Goal: Information Seeking & Learning: Learn about a topic

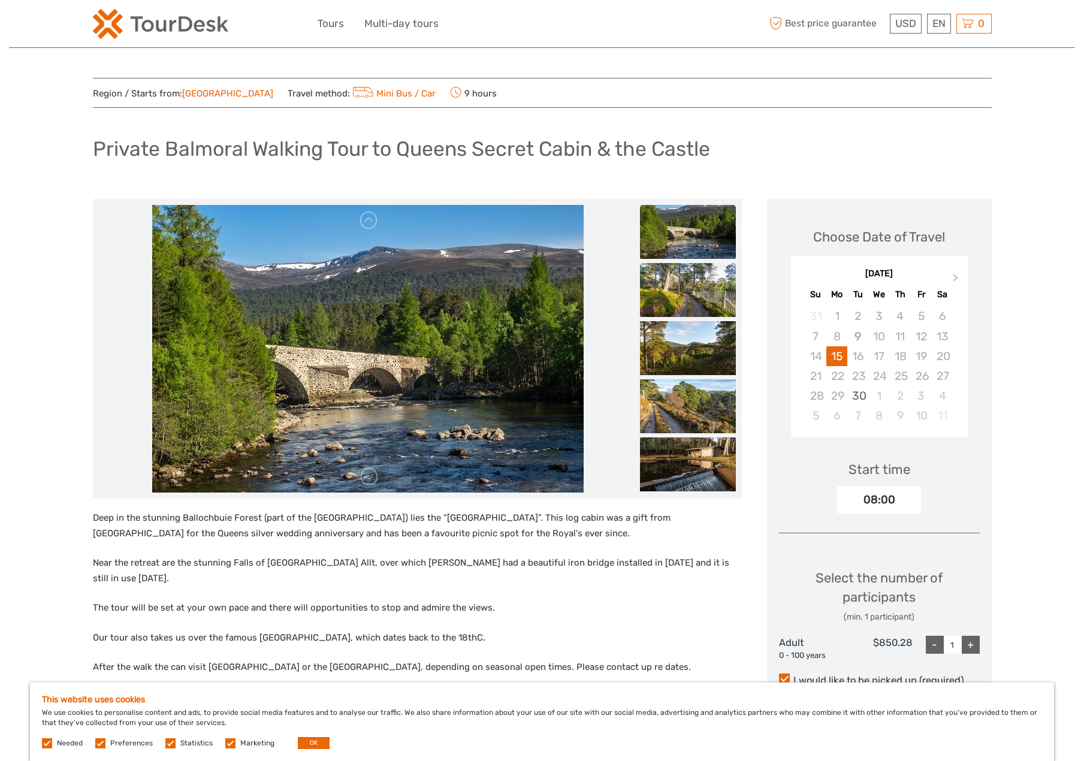
click at [679, 315] on img at bounding box center [688, 290] width 96 height 54
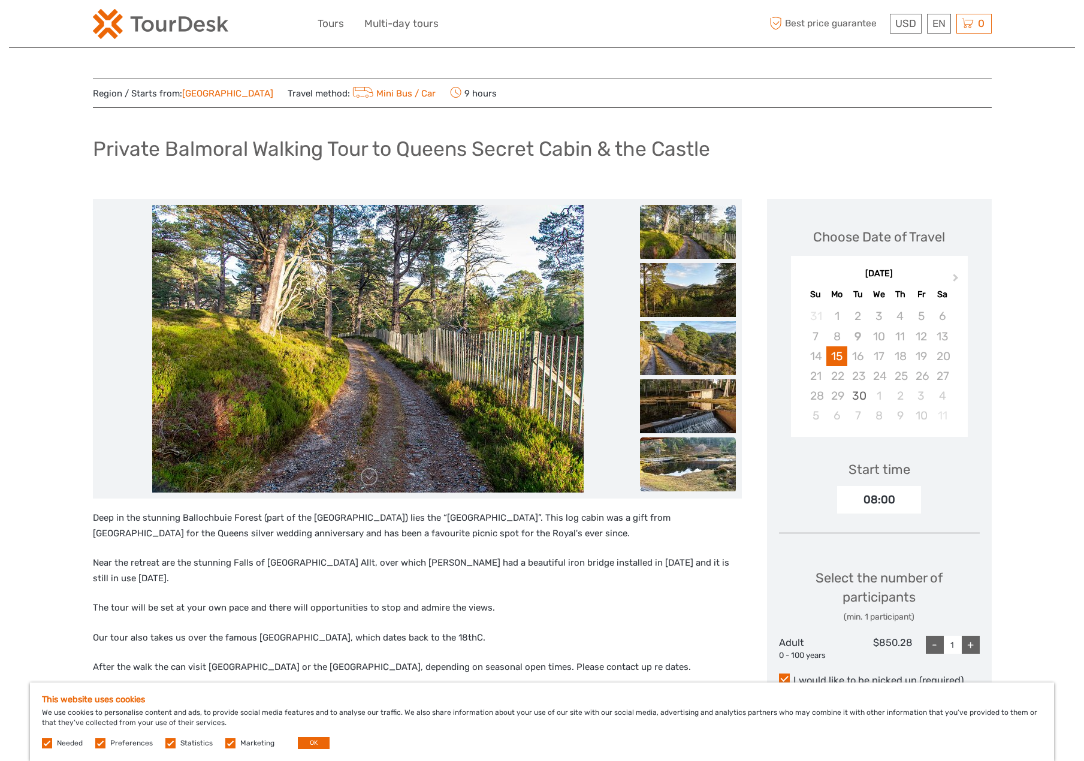
click at [686, 473] on img at bounding box center [688, 464] width 96 height 54
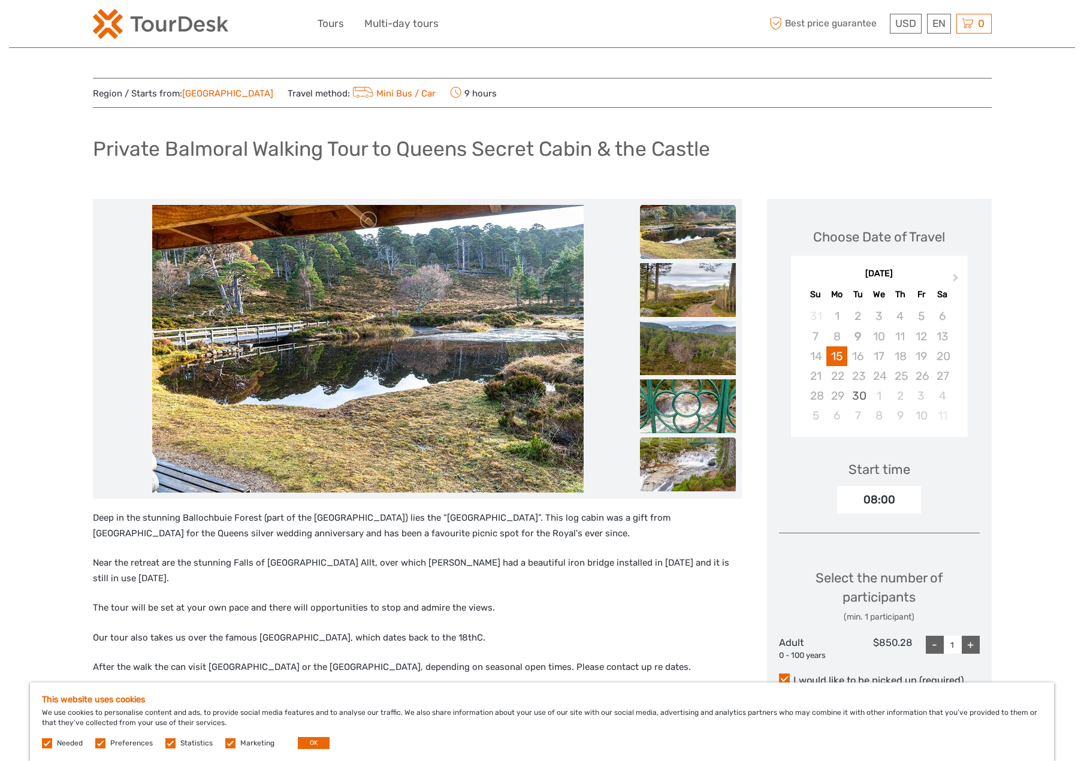
click at [678, 458] on img at bounding box center [688, 464] width 96 height 54
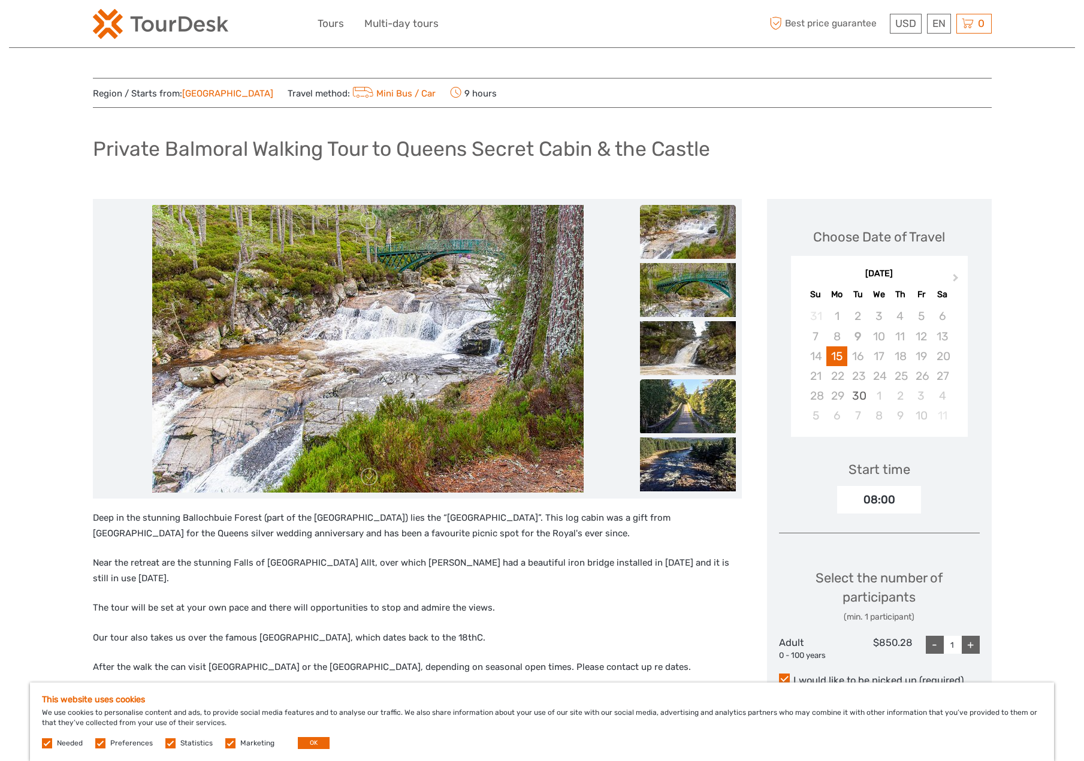
click at [697, 433] on img at bounding box center [688, 406] width 96 height 54
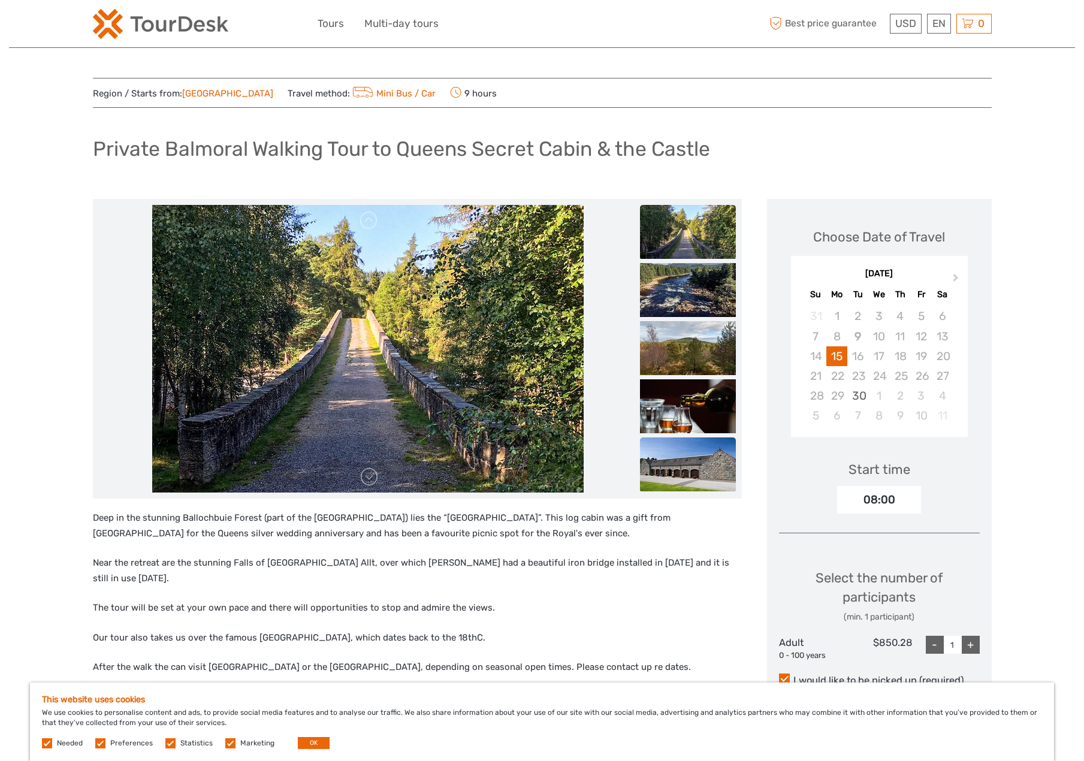
click at [687, 469] on img at bounding box center [688, 464] width 96 height 54
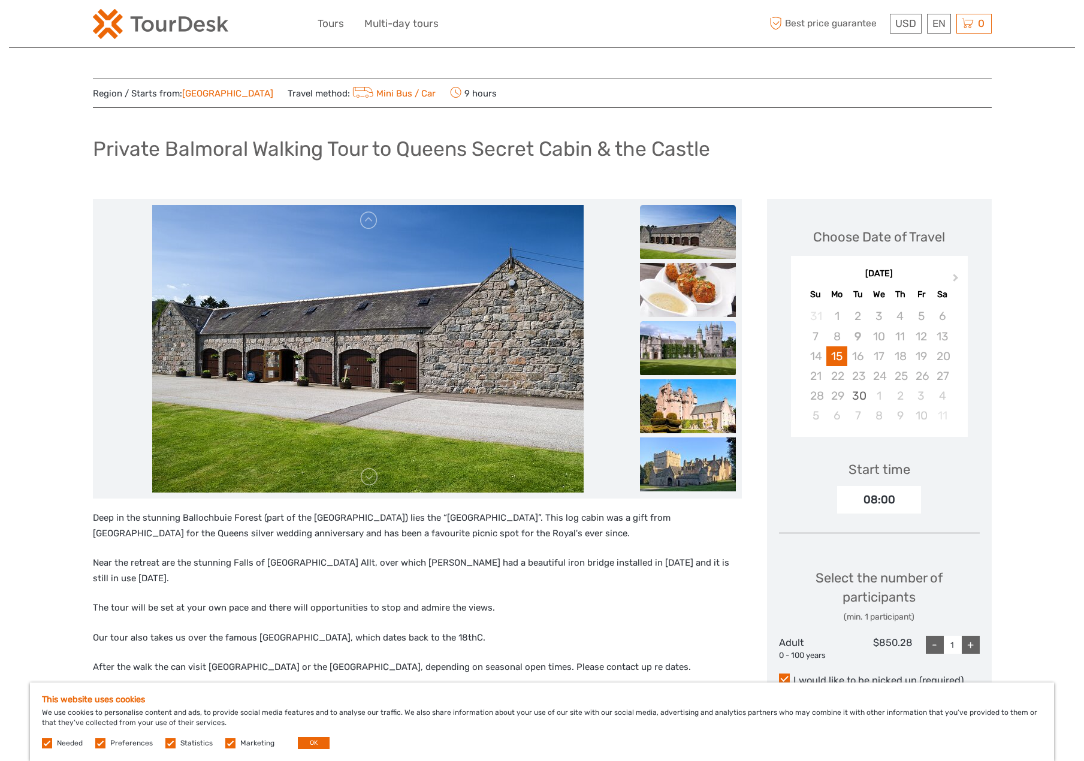
click at [682, 342] on img at bounding box center [688, 348] width 96 height 54
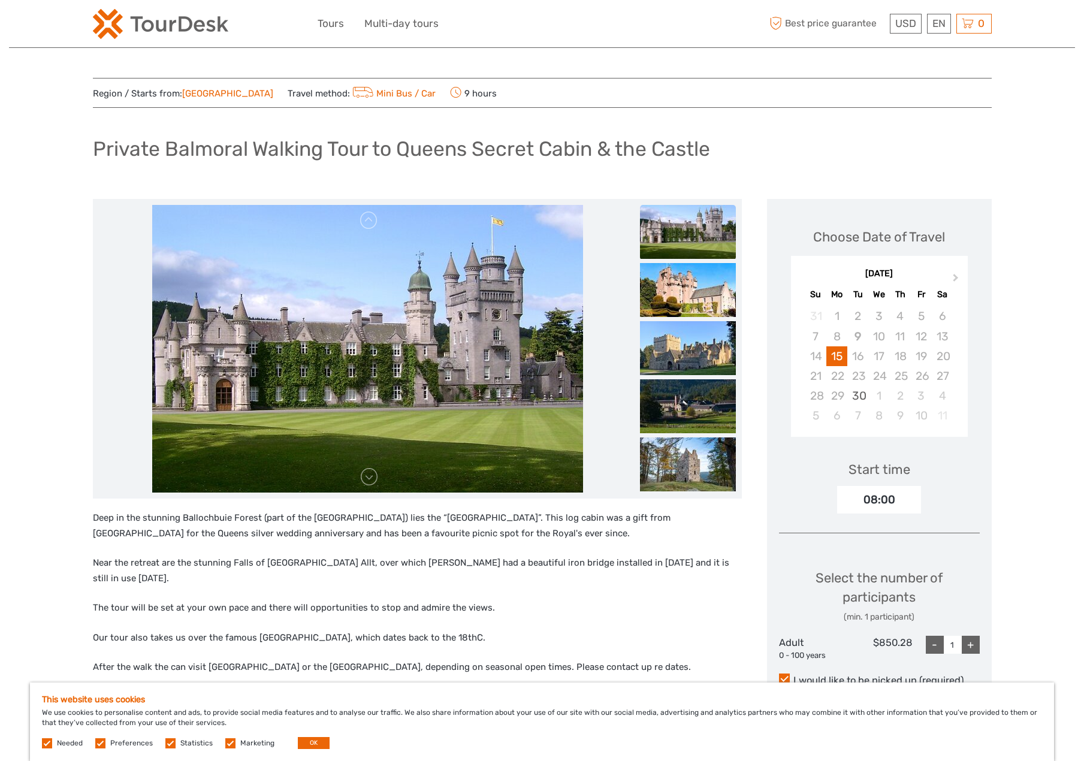
click at [672, 234] on img at bounding box center [688, 232] width 96 height 54
click at [372, 489] on img at bounding box center [367, 349] width 431 height 288
click at [367, 215] on link at bounding box center [369, 220] width 19 height 19
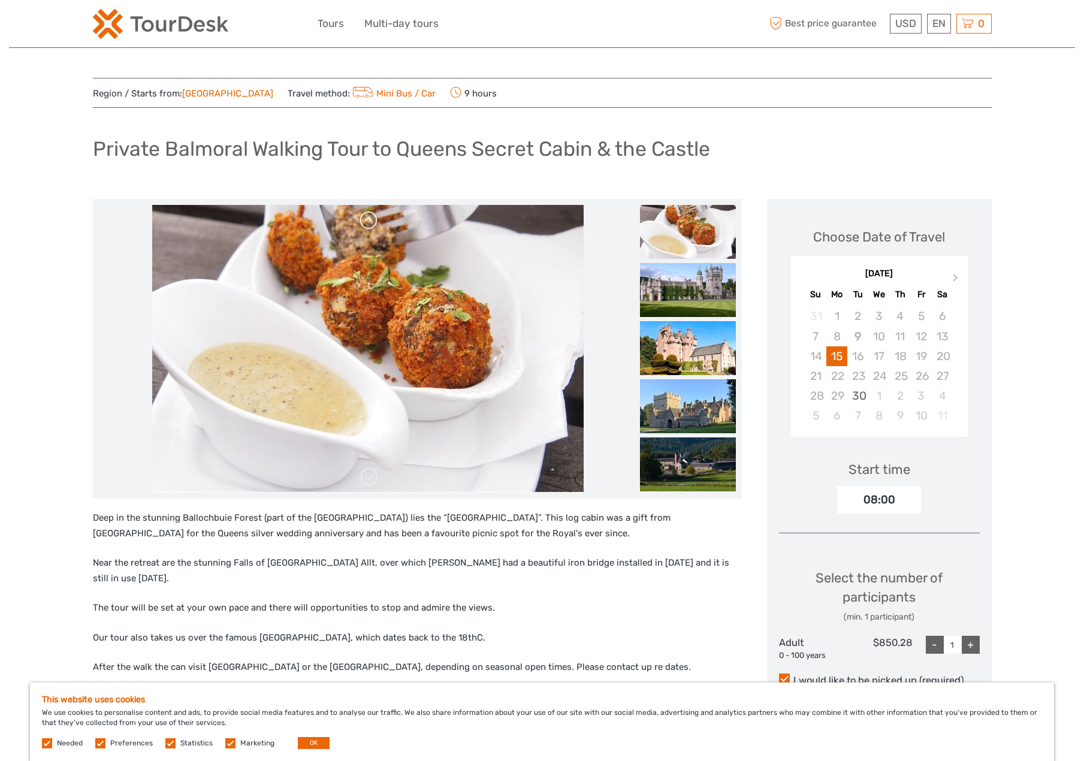
click at [367, 219] on link at bounding box center [369, 220] width 19 height 19
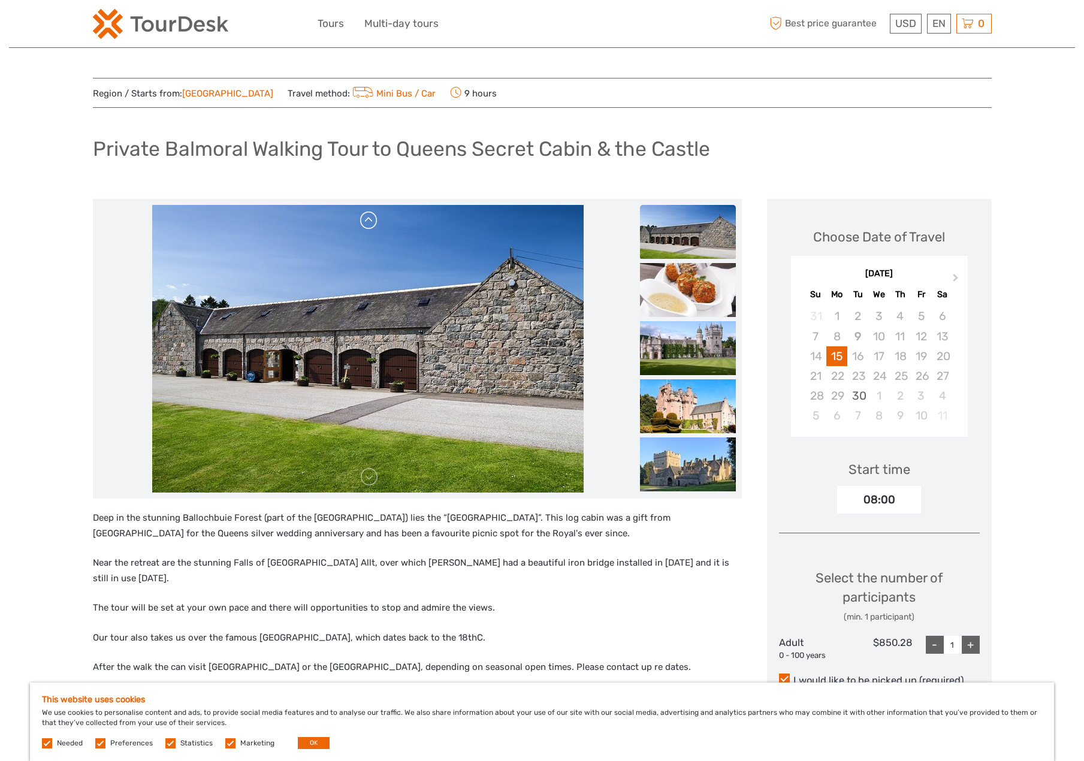
click at [367, 219] on link at bounding box center [369, 220] width 19 height 19
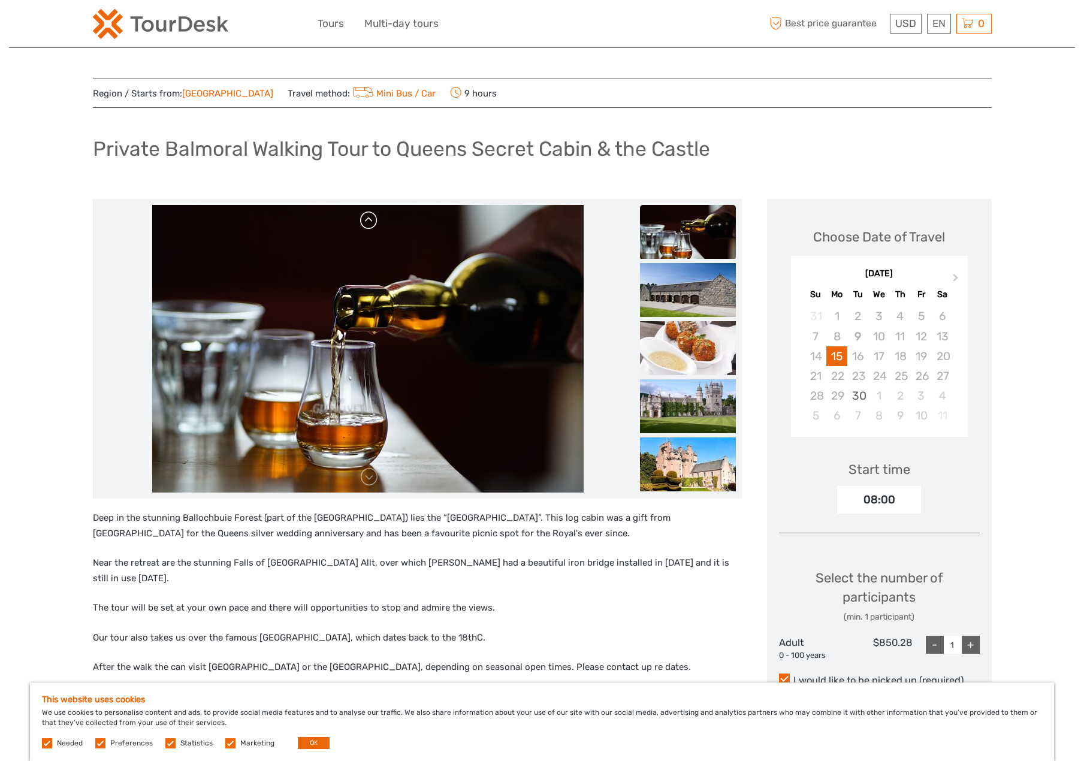
click at [367, 219] on link at bounding box center [369, 220] width 19 height 19
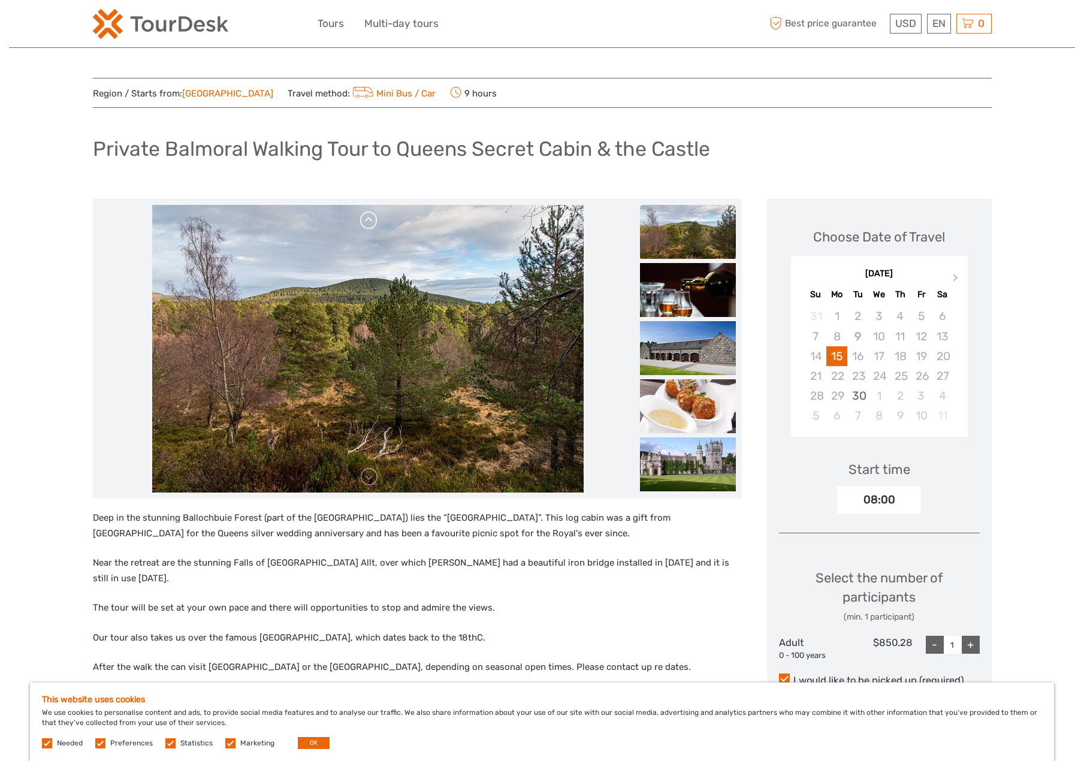
click at [367, 219] on link at bounding box center [369, 220] width 19 height 19
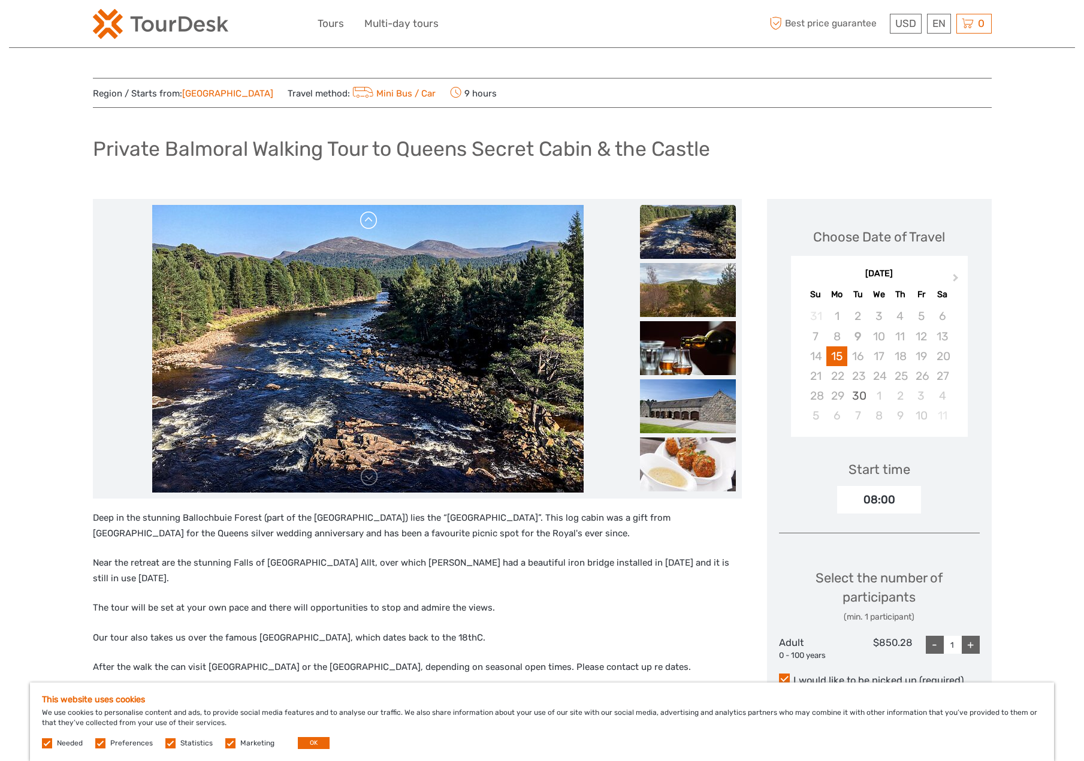
click at [367, 219] on link at bounding box center [369, 220] width 19 height 19
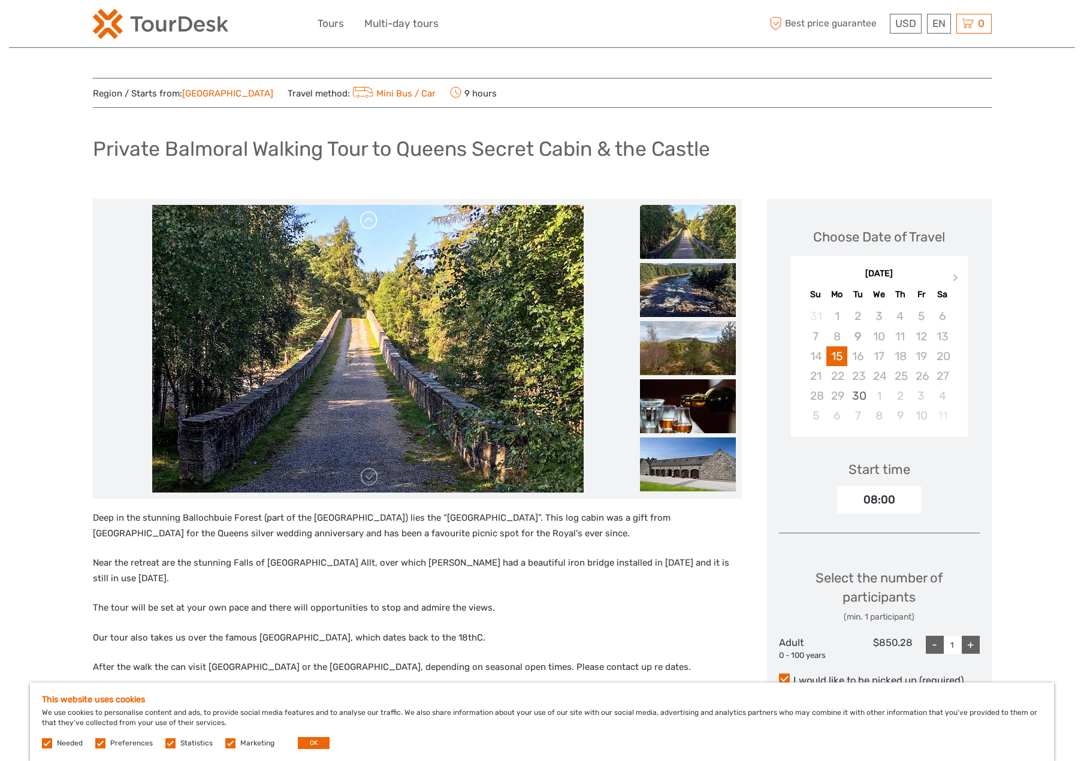
click at [367, 219] on link at bounding box center [369, 220] width 19 height 19
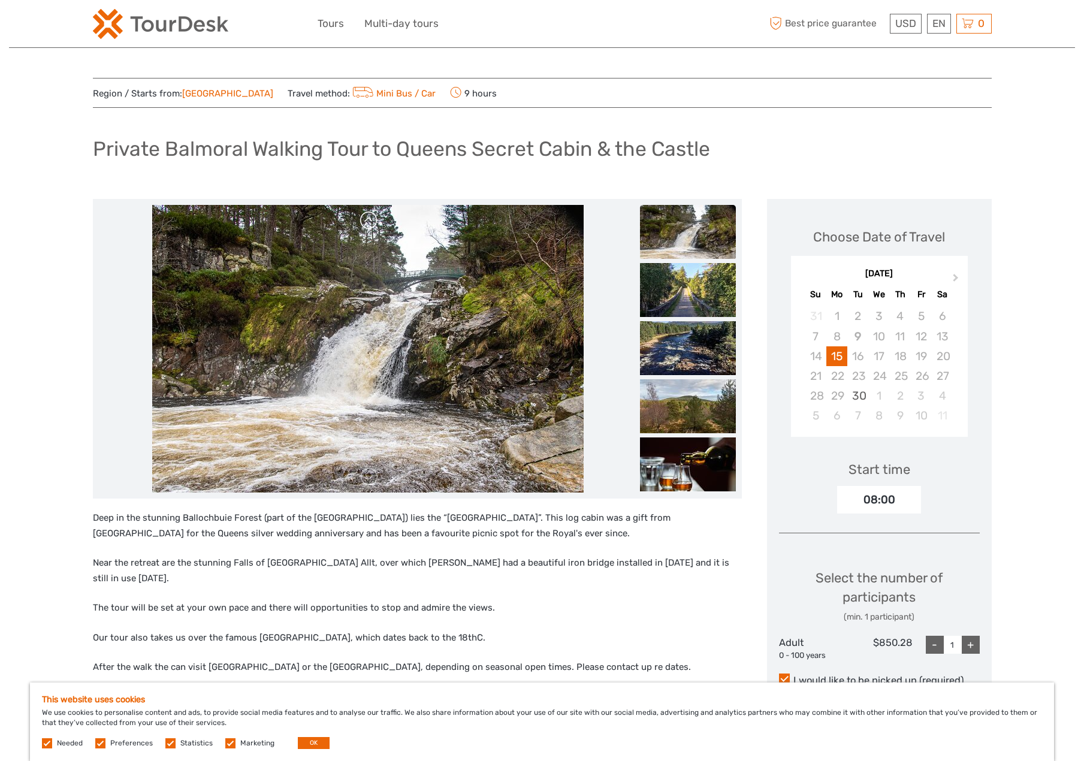
click at [367, 219] on link at bounding box center [369, 220] width 19 height 19
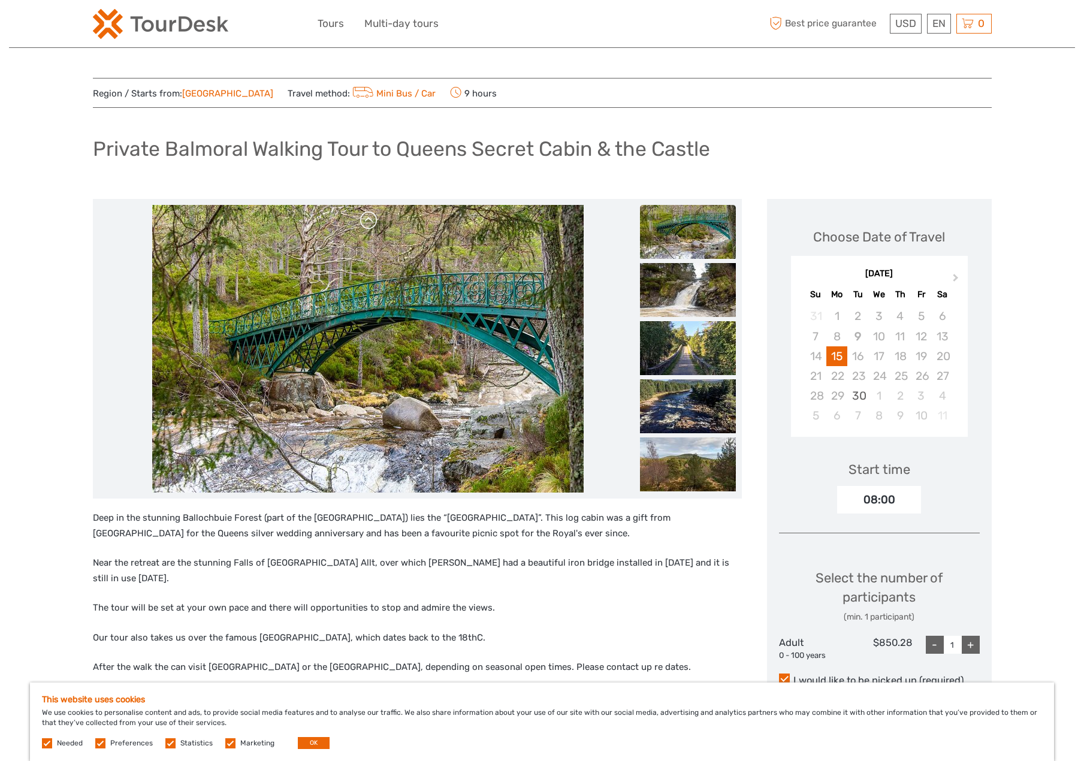
click at [367, 219] on link at bounding box center [369, 220] width 19 height 19
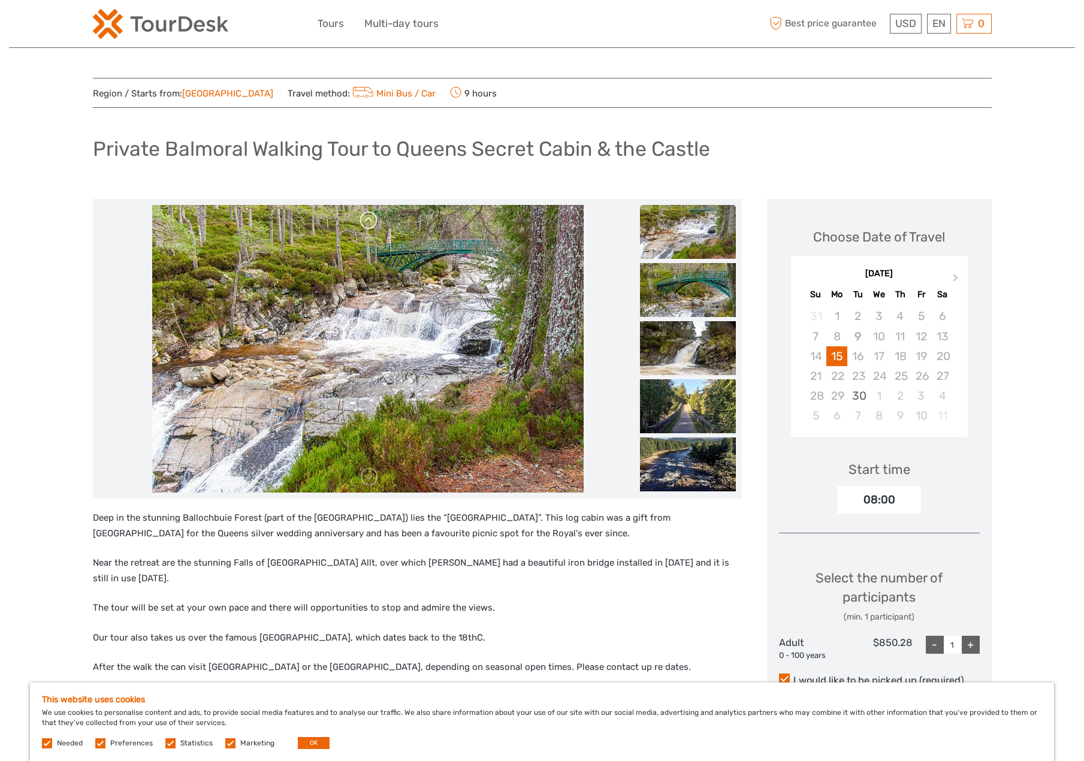
click at [367, 219] on link at bounding box center [369, 220] width 19 height 19
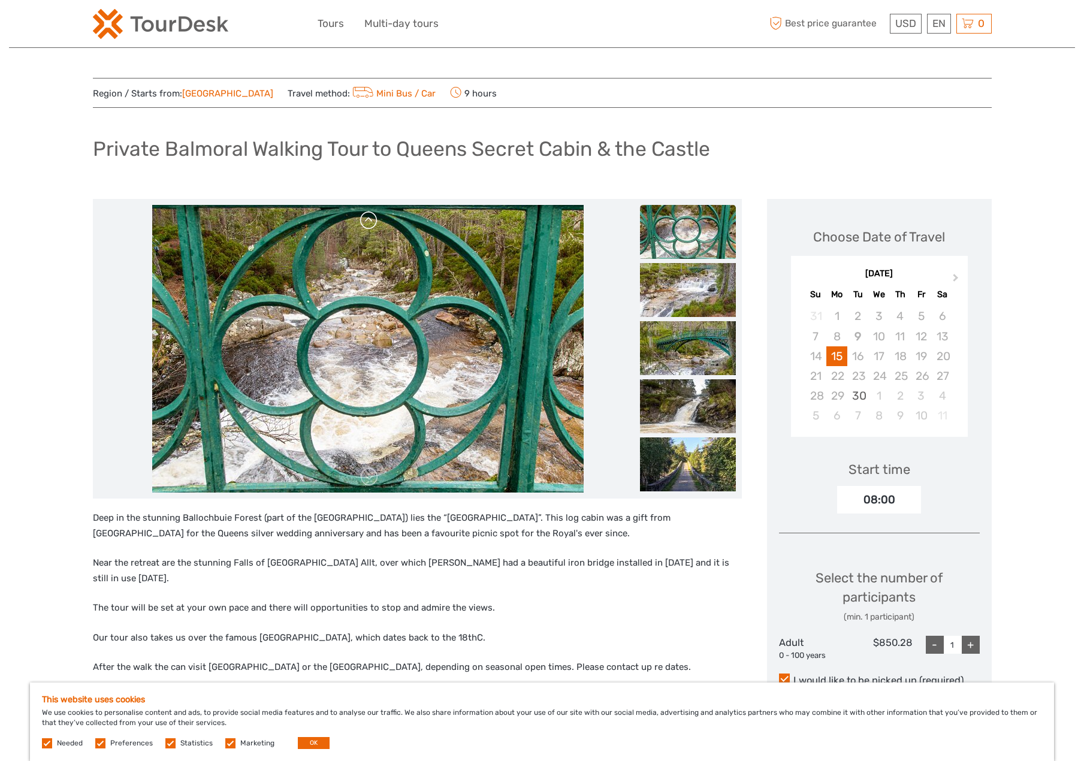
click at [367, 219] on link at bounding box center [369, 220] width 19 height 19
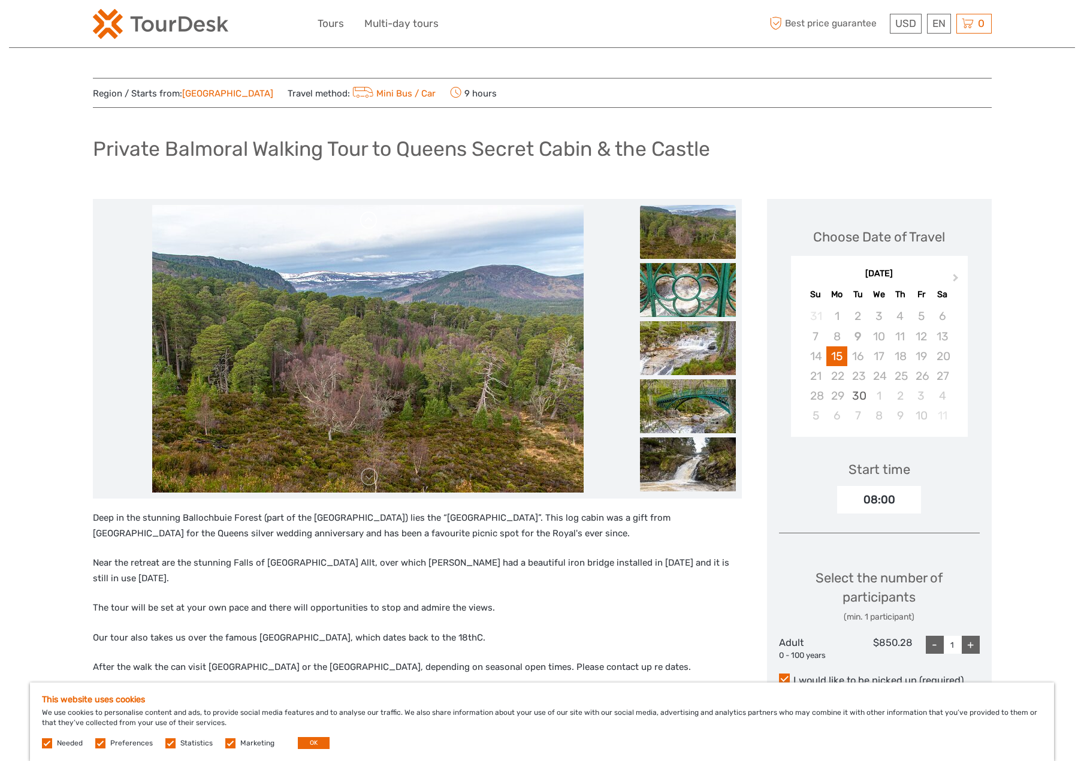
click at [367, 219] on link at bounding box center [369, 220] width 19 height 19
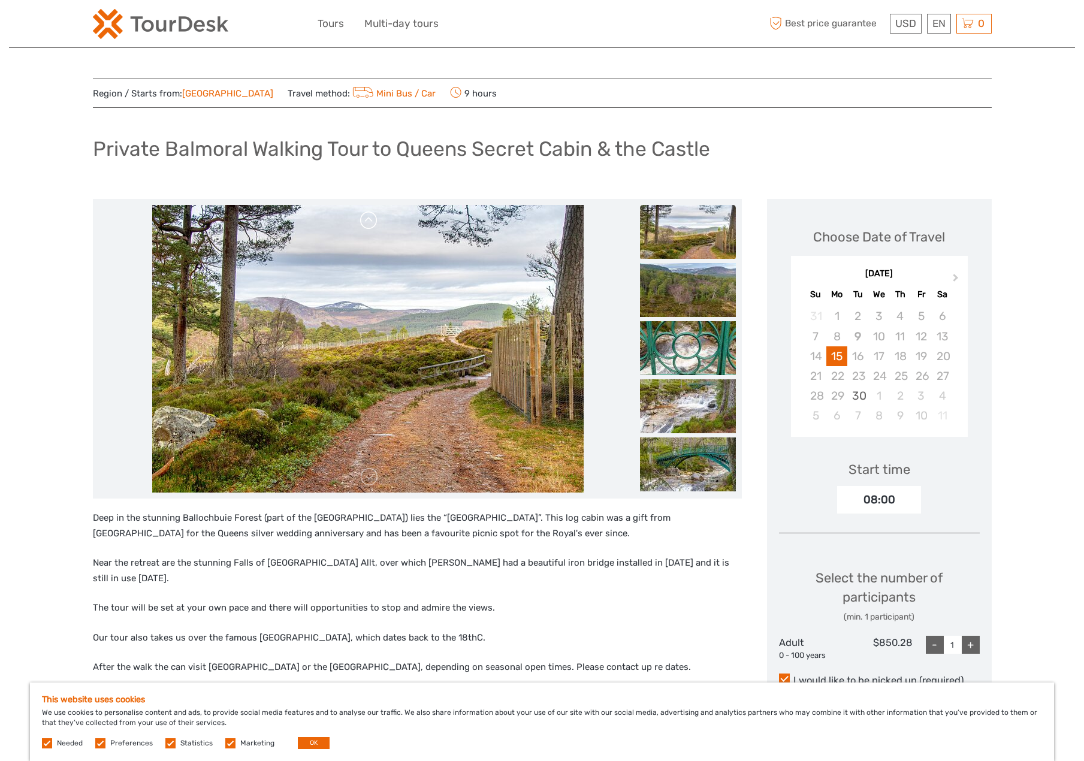
click at [367, 219] on link at bounding box center [369, 220] width 19 height 19
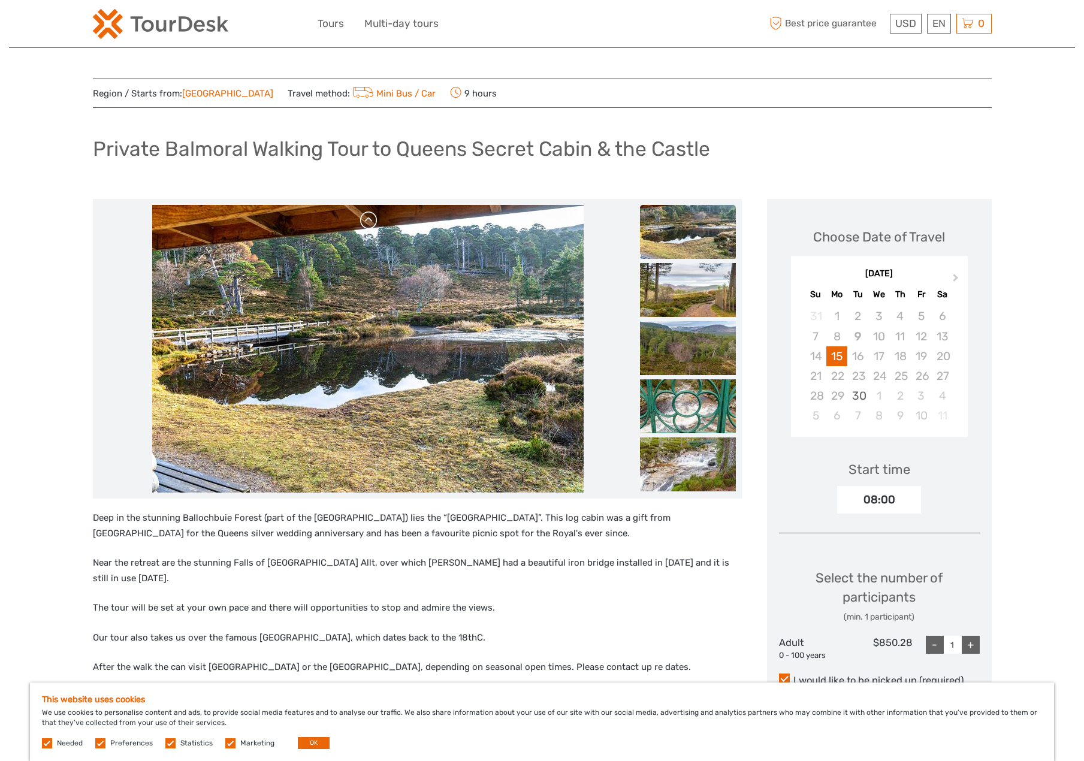
click at [367, 219] on link at bounding box center [369, 220] width 19 height 19
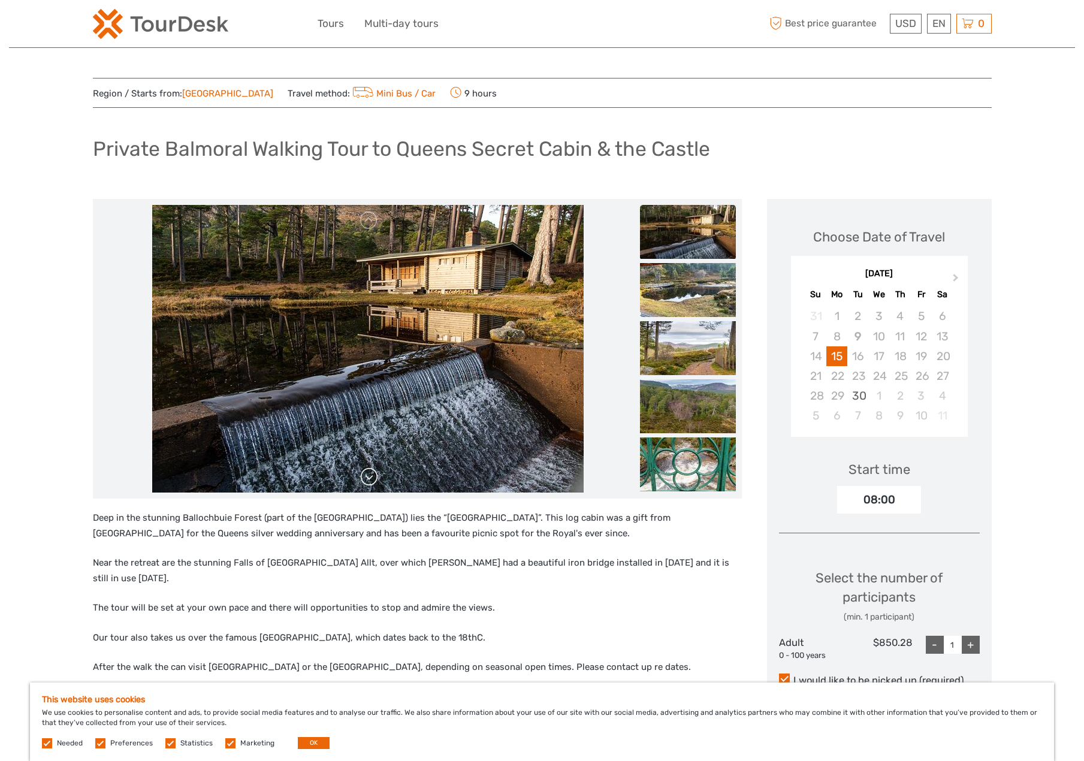
click at [371, 481] on link at bounding box center [369, 476] width 19 height 19
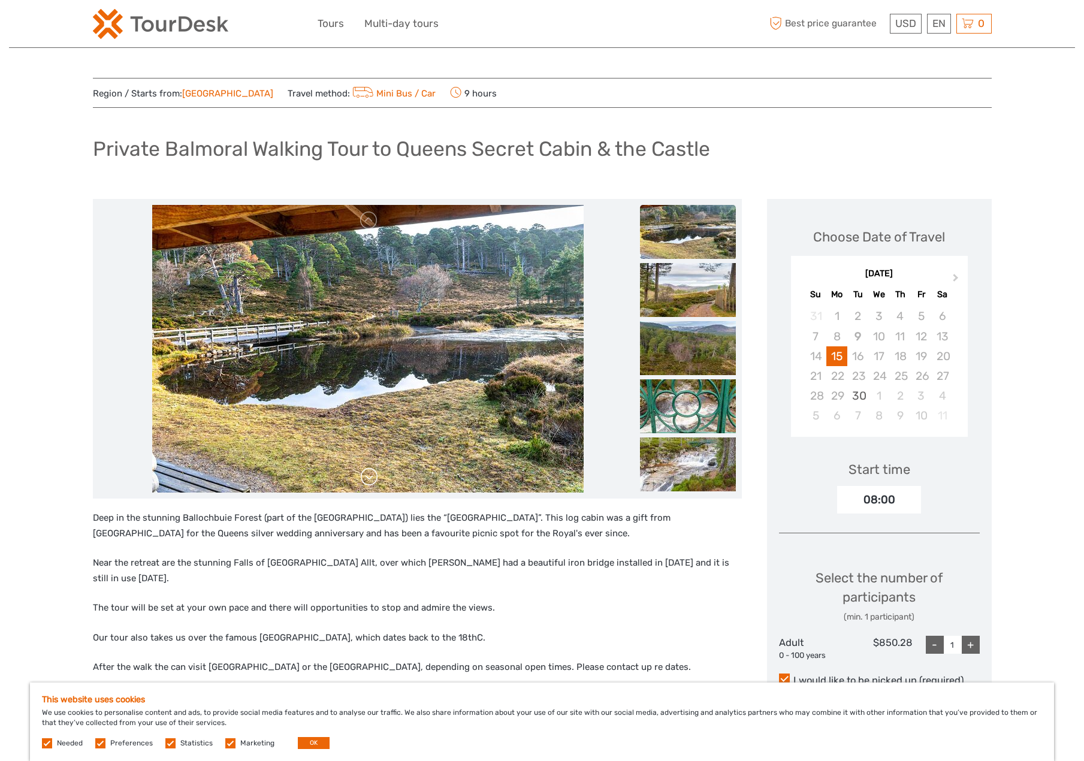
click at [371, 481] on link at bounding box center [369, 476] width 19 height 19
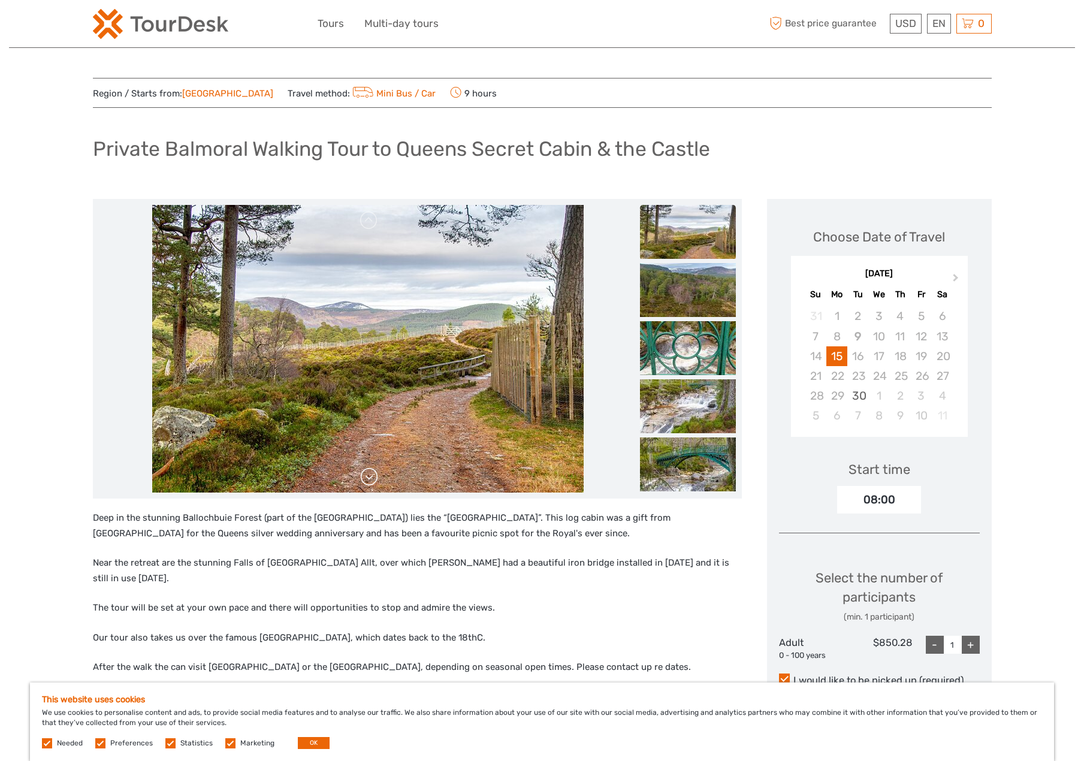
click at [371, 481] on link at bounding box center [369, 476] width 19 height 19
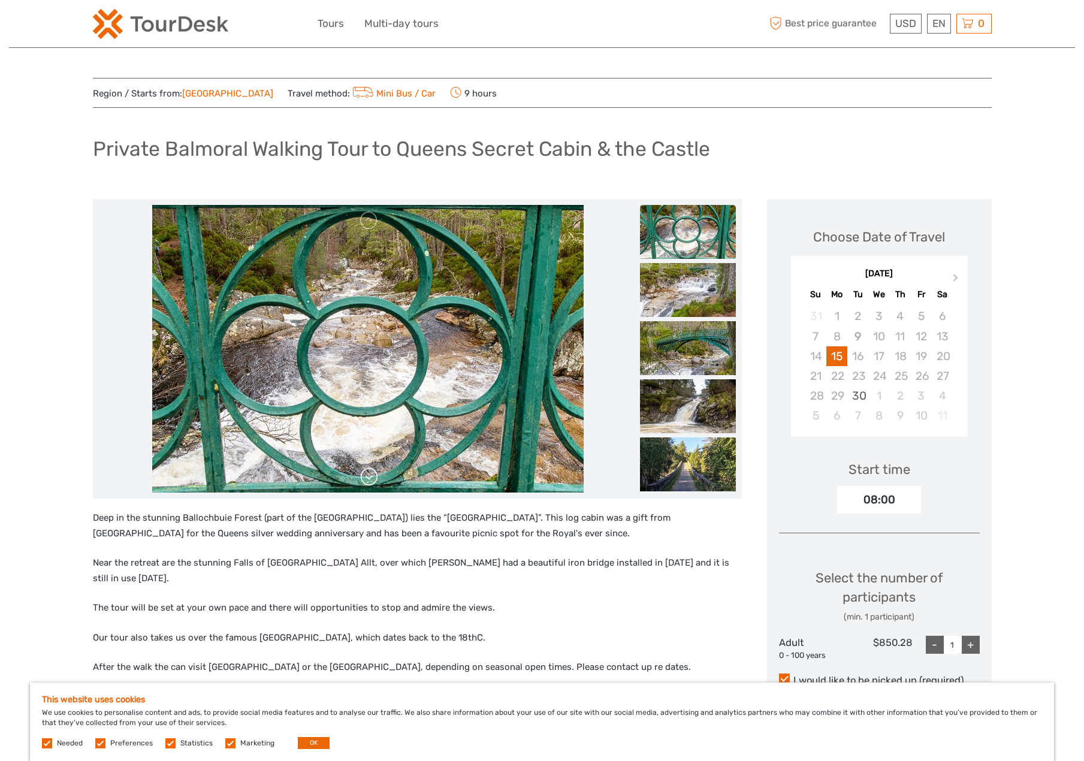
click at [371, 481] on link at bounding box center [369, 476] width 19 height 19
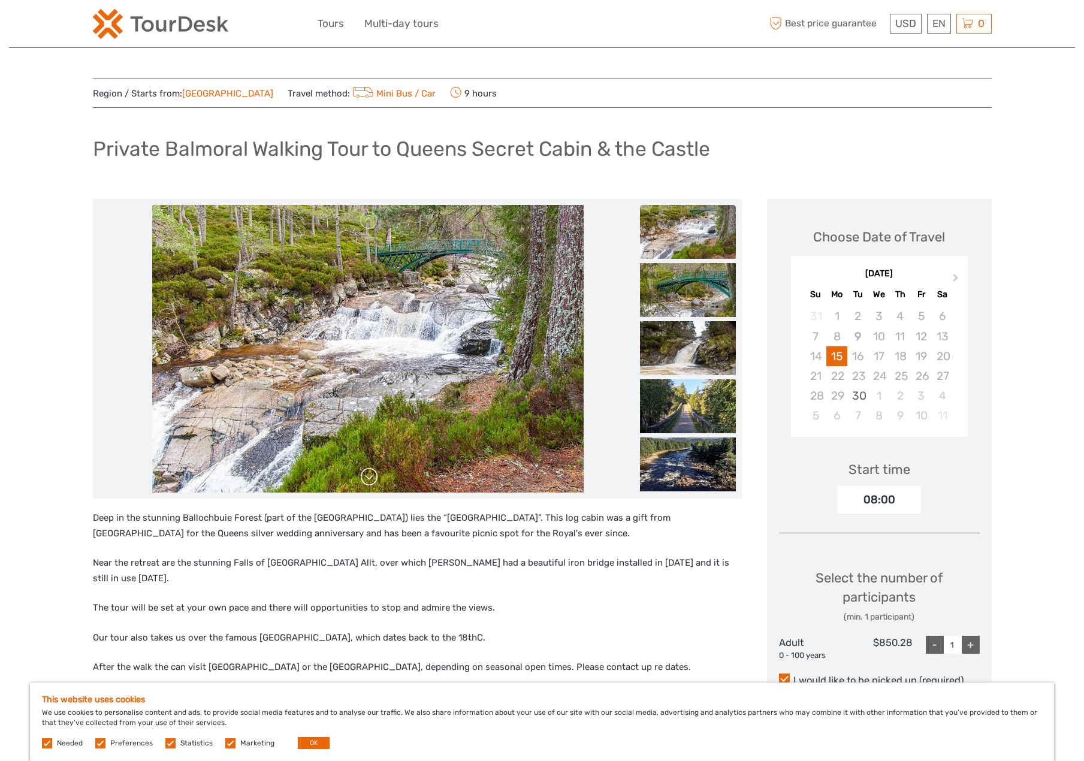
click at [371, 481] on link at bounding box center [369, 476] width 19 height 19
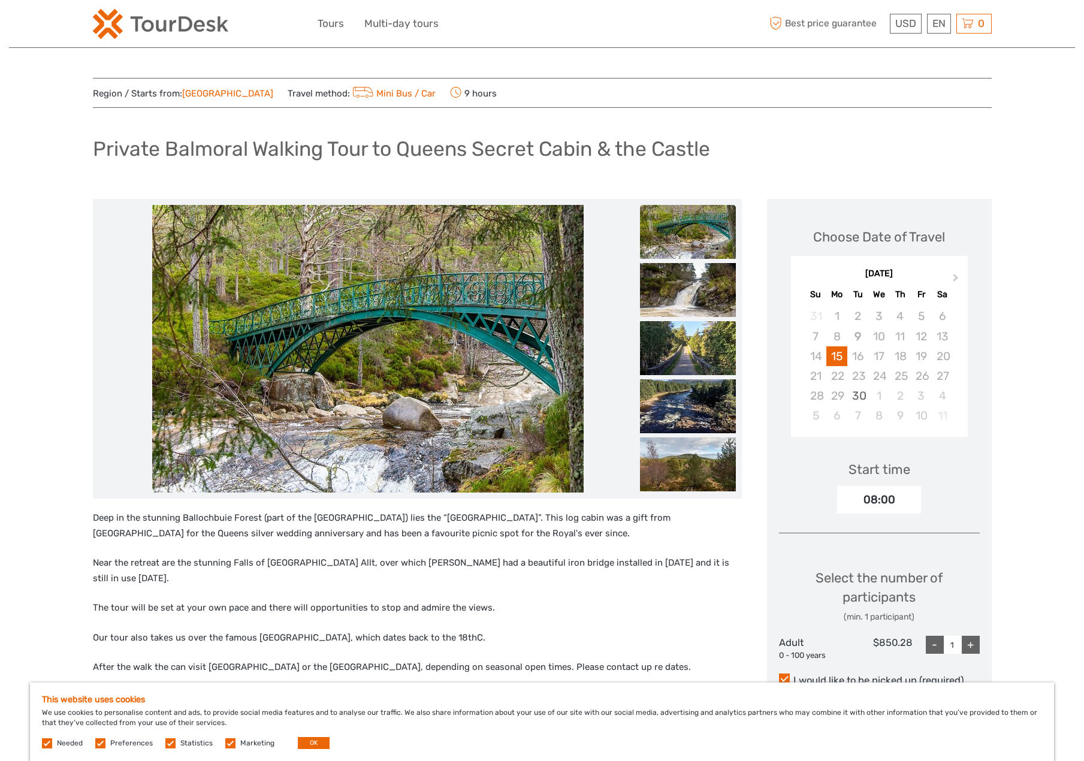
click at [371, 481] on link at bounding box center [369, 476] width 19 height 19
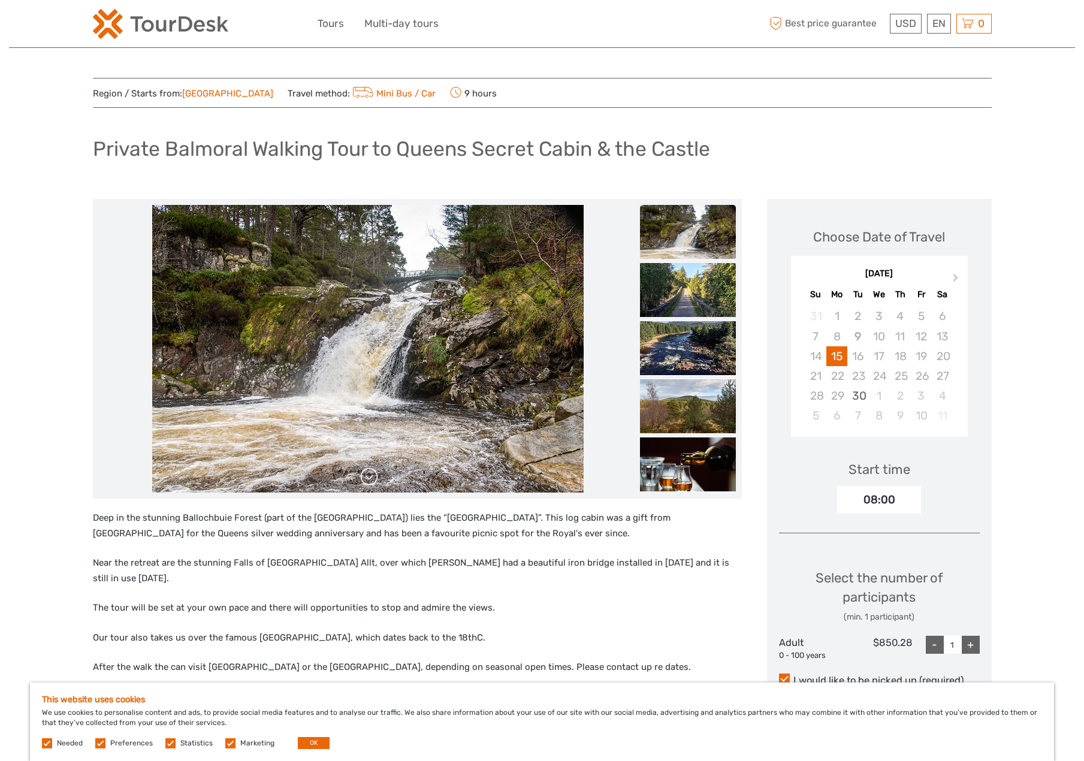
click at [371, 481] on link at bounding box center [369, 476] width 19 height 19
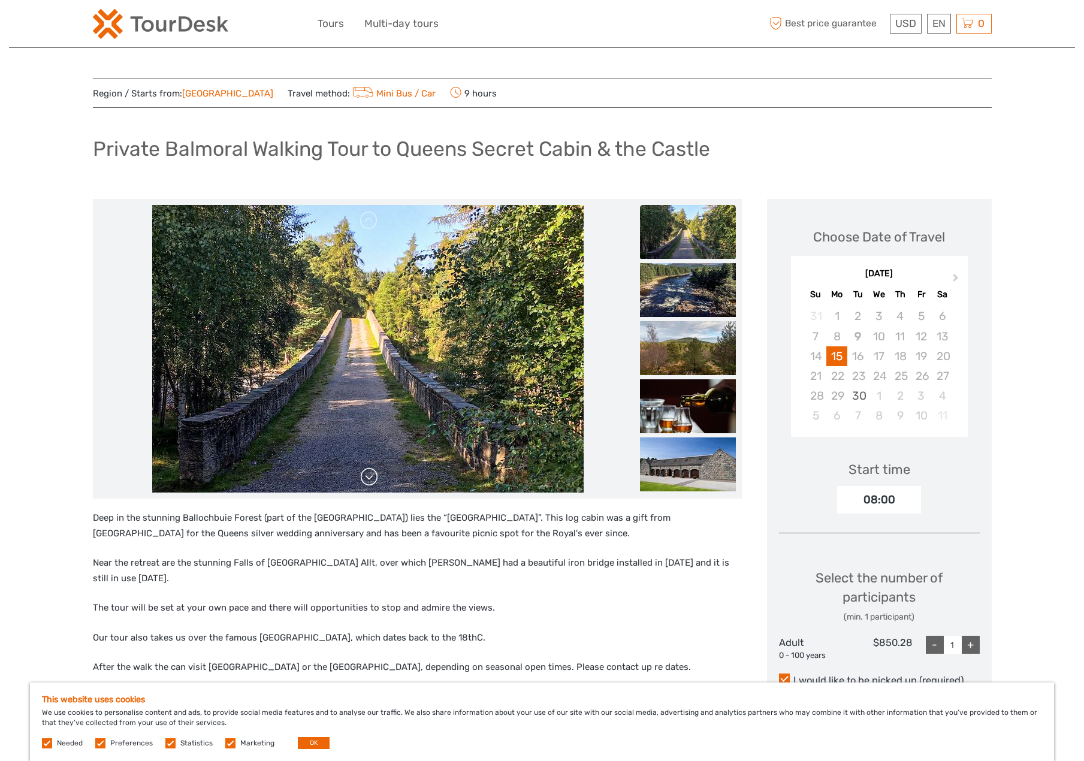
click at [371, 481] on link at bounding box center [369, 476] width 19 height 19
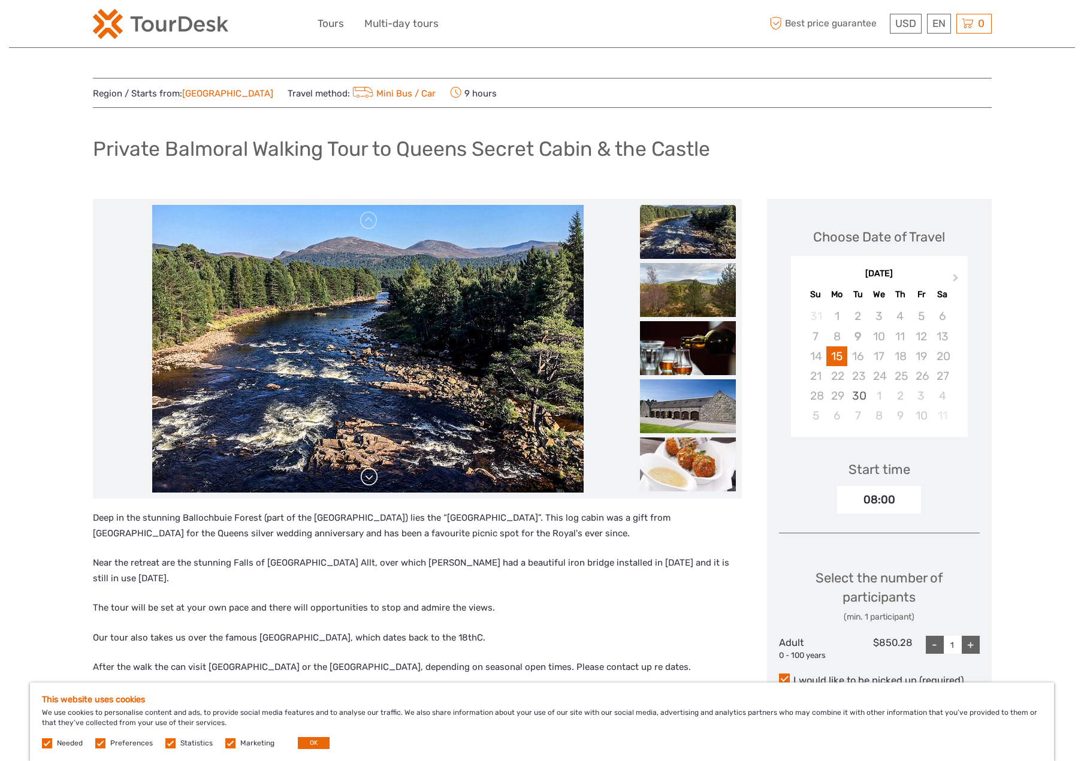
click at [371, 481] on link at bounding box center [369, 476] width 19 height 19
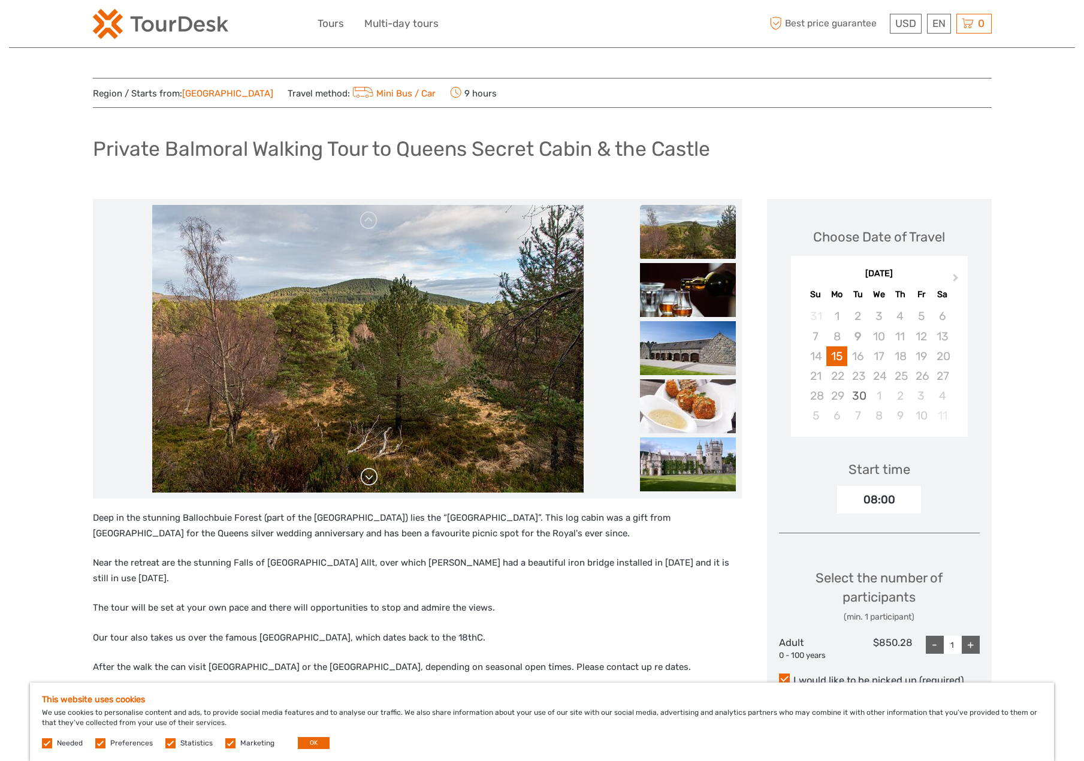
click at [371, 481] on link at bounding box center [369, 476] width 19 height 19
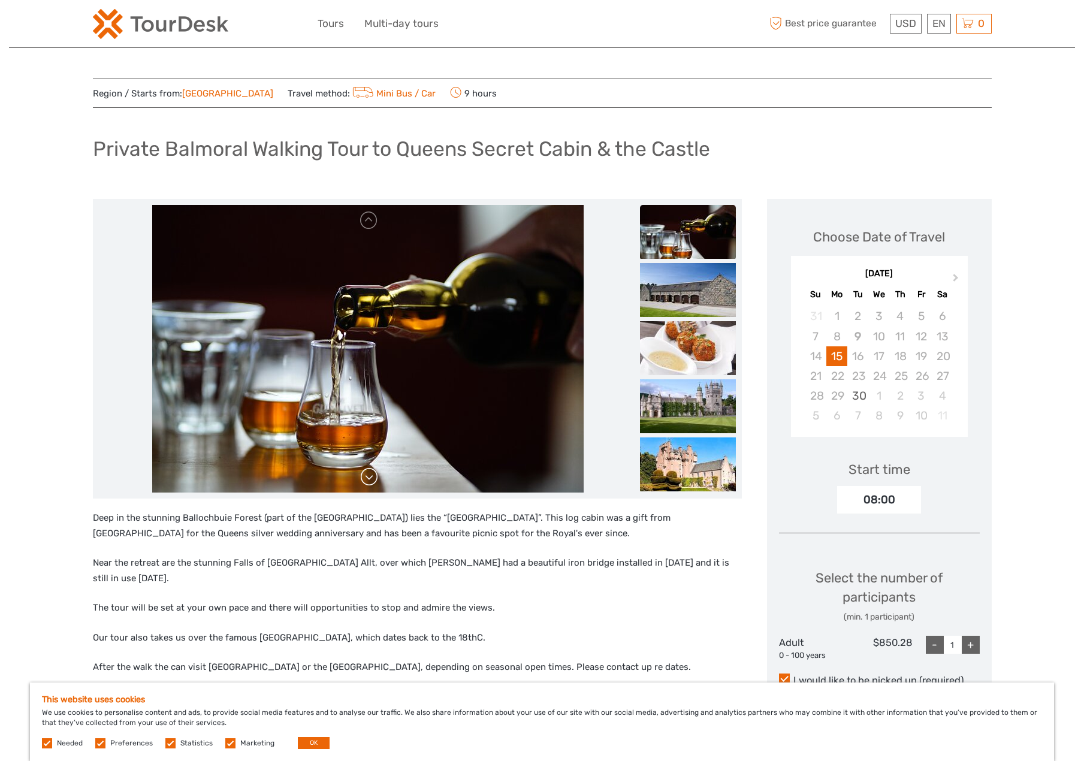
click at [371, 481] on link at bounding box center [369, 476] width 19 height 19
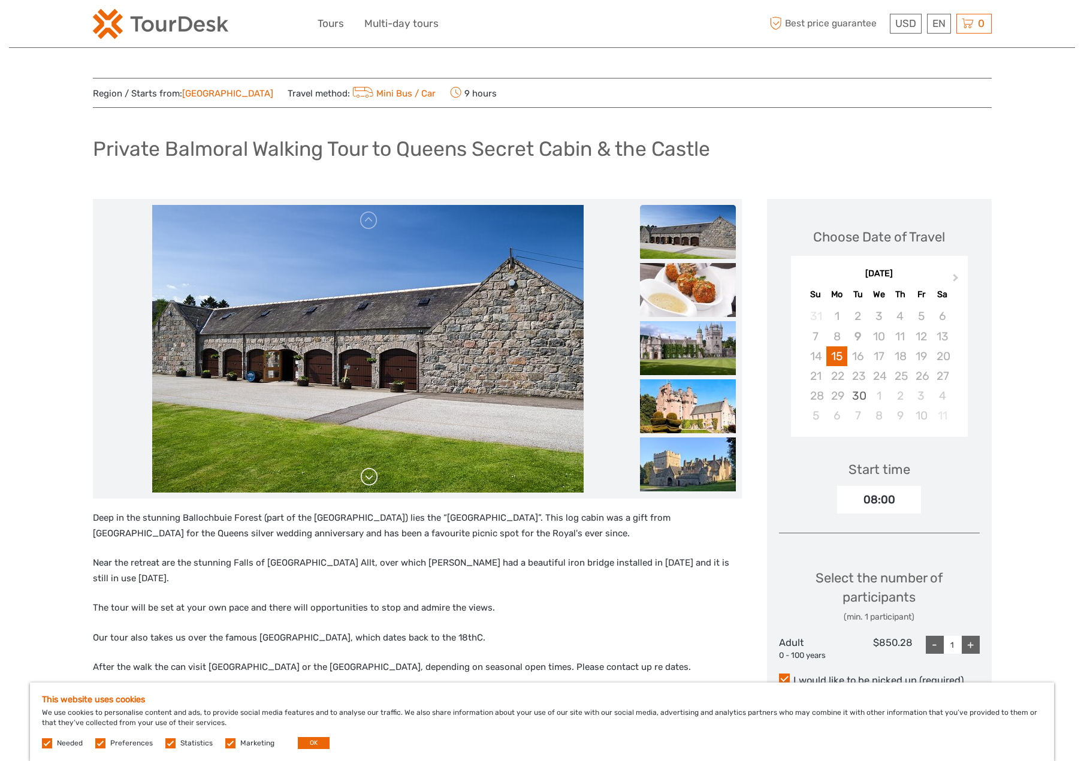
click at [371, 481] on link at bounding box center [369, 476] width 19 height 19
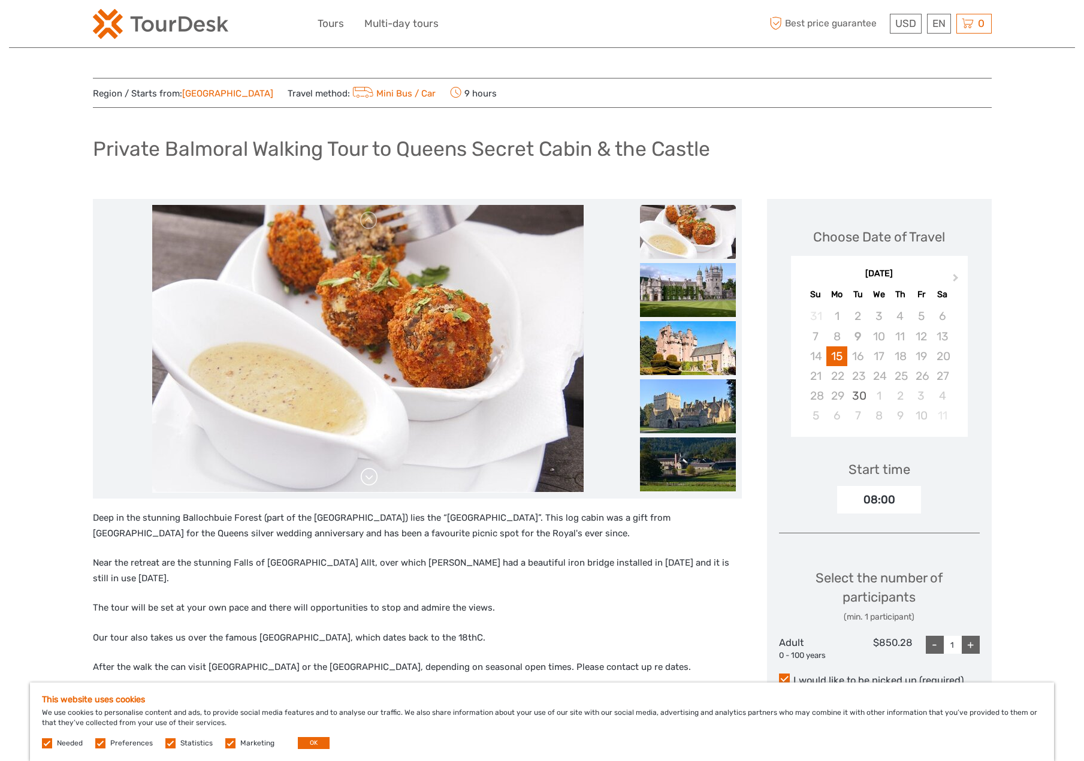
click at [371, 481] on link at bounding box center [369, 476] width 19 height 19
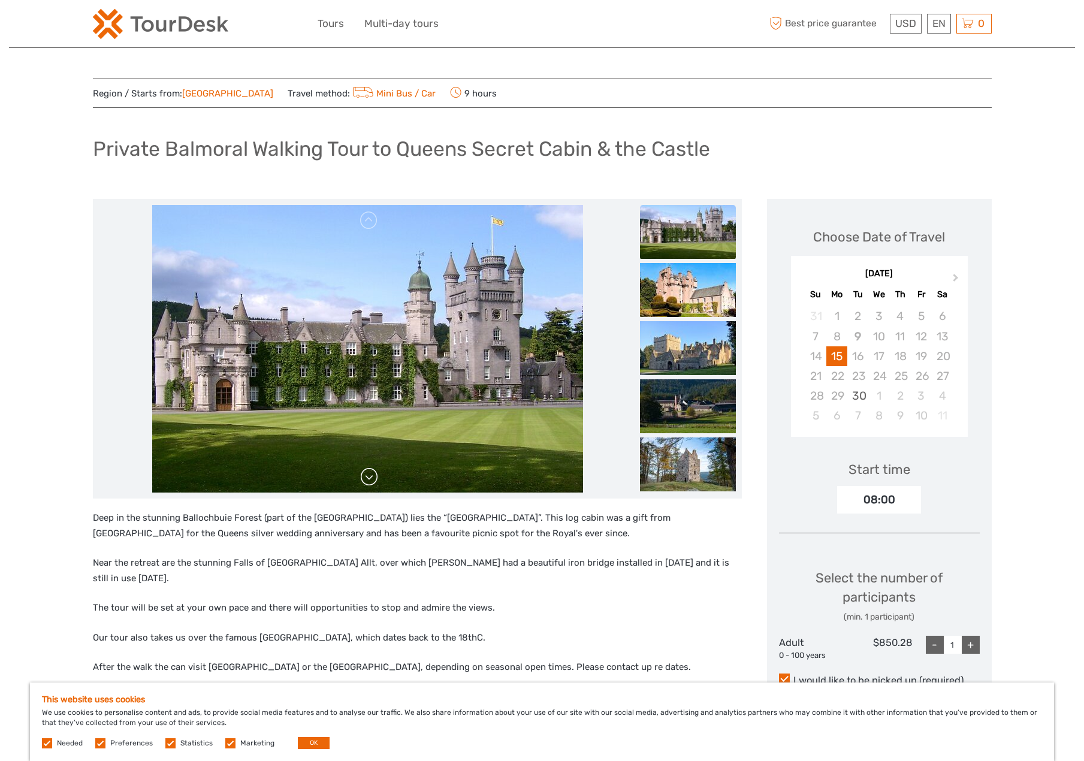
click at [371, 481] on link at bounding box center [369, 476] width 19 height 19
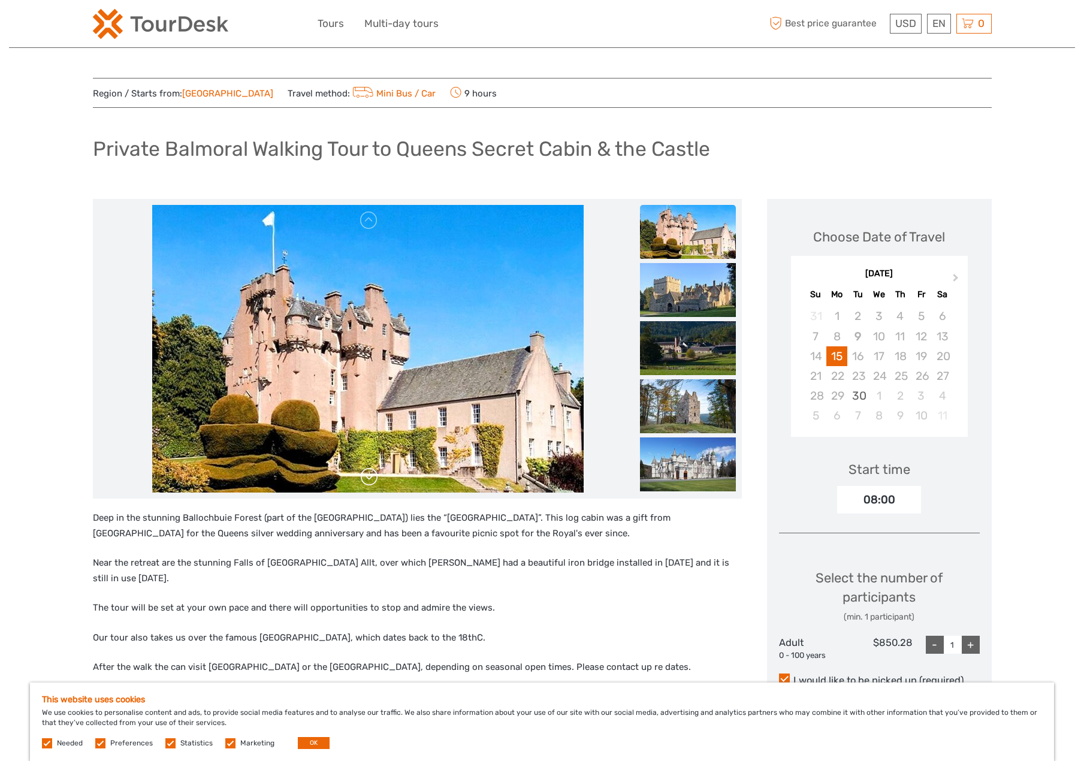
click at [371, 481] on link at bounding box center [369, 476] width 19 height 19
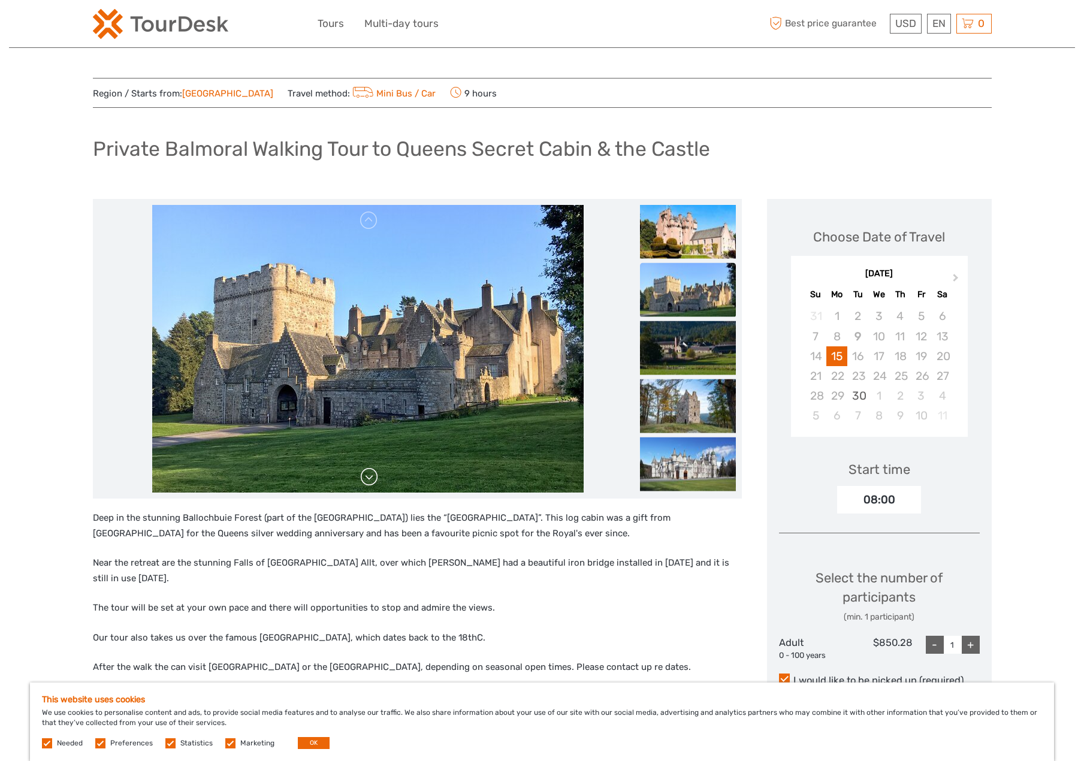
click at [371, 481] on link at bounding box center [369, 476] width 19 height 19
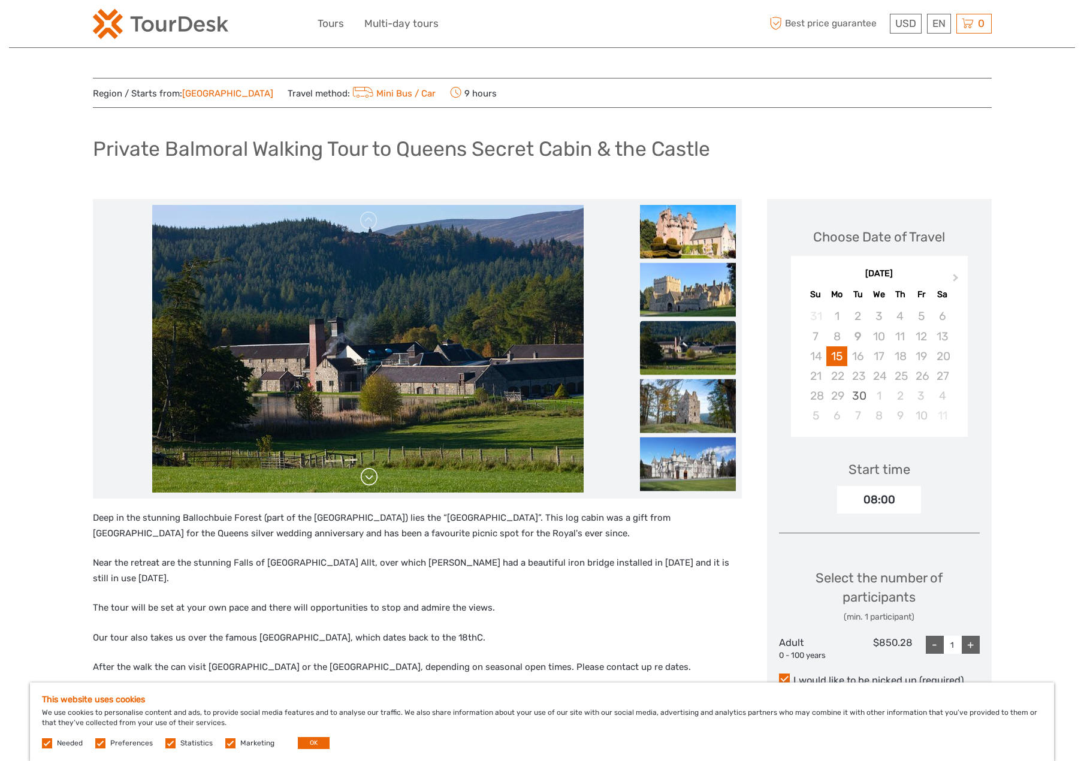
click at [371, 481] on link at bounding box center [369, 476] width 19 height 19
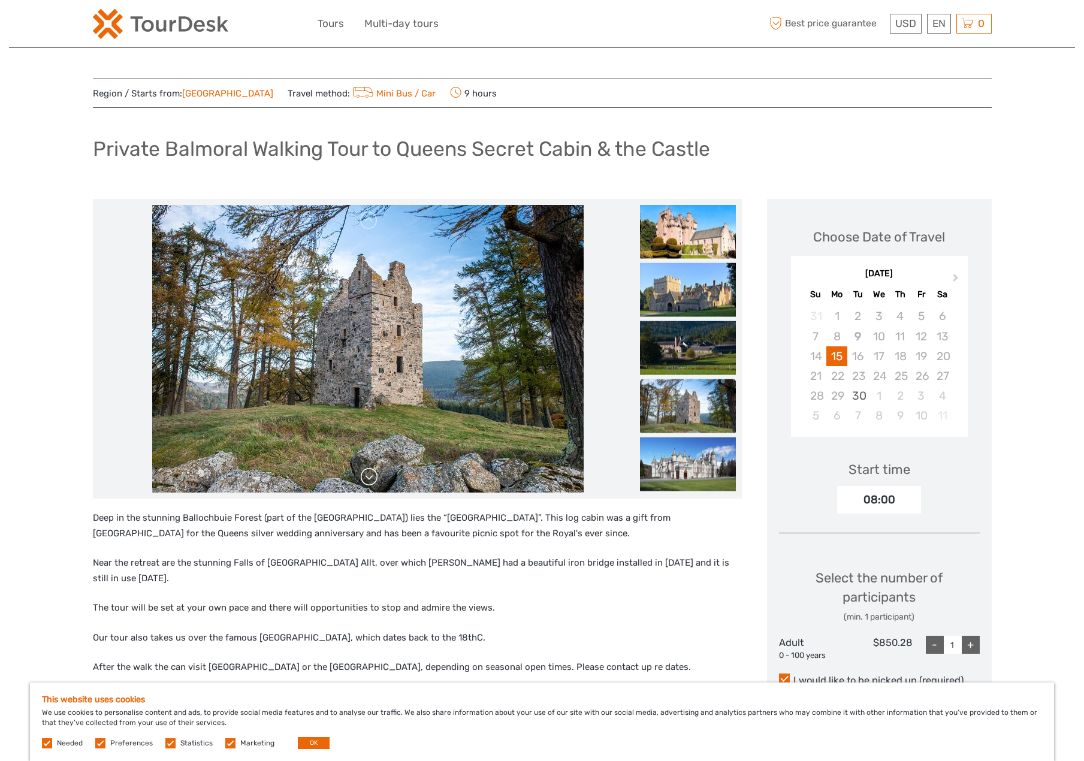
click at [371, 481] on link at bounding box center [369, 476] width 19 height 19
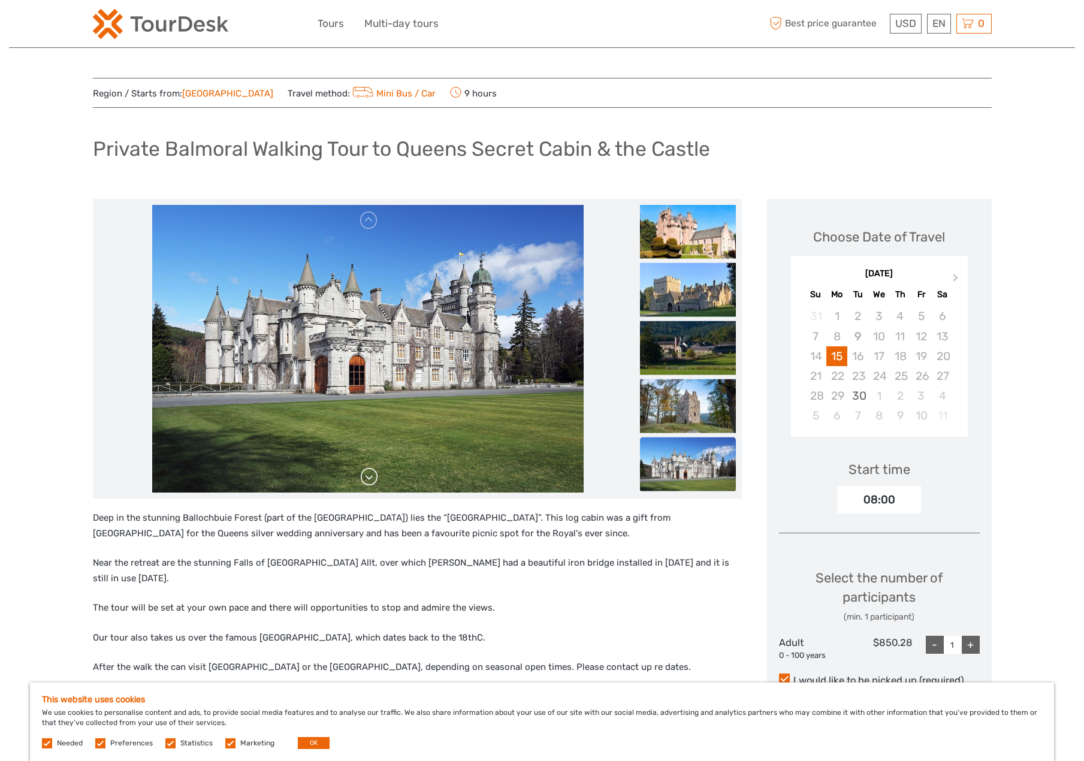
click at [371, 481] on link at bounding box center [369, 476] width 19 height 19
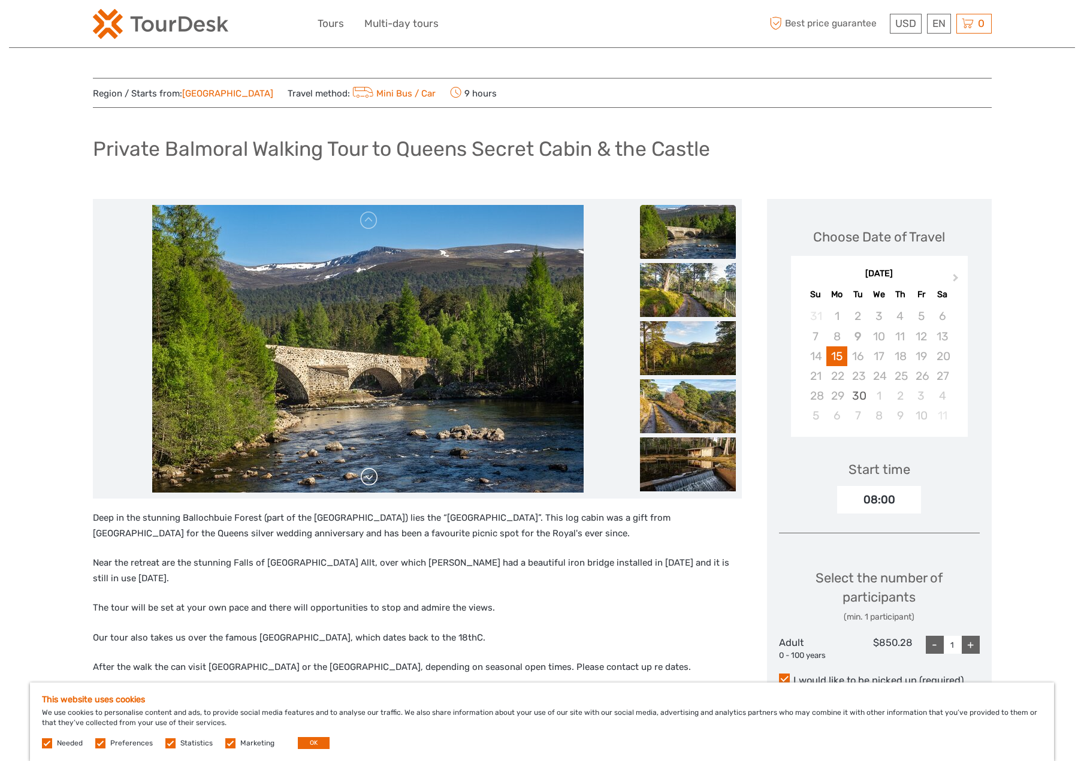
click at [371, 481] on img at bounding box center [367, 349] width 431 height 288
click at [371, 481] on link at bounding box center [369, 476] width 19 height 19
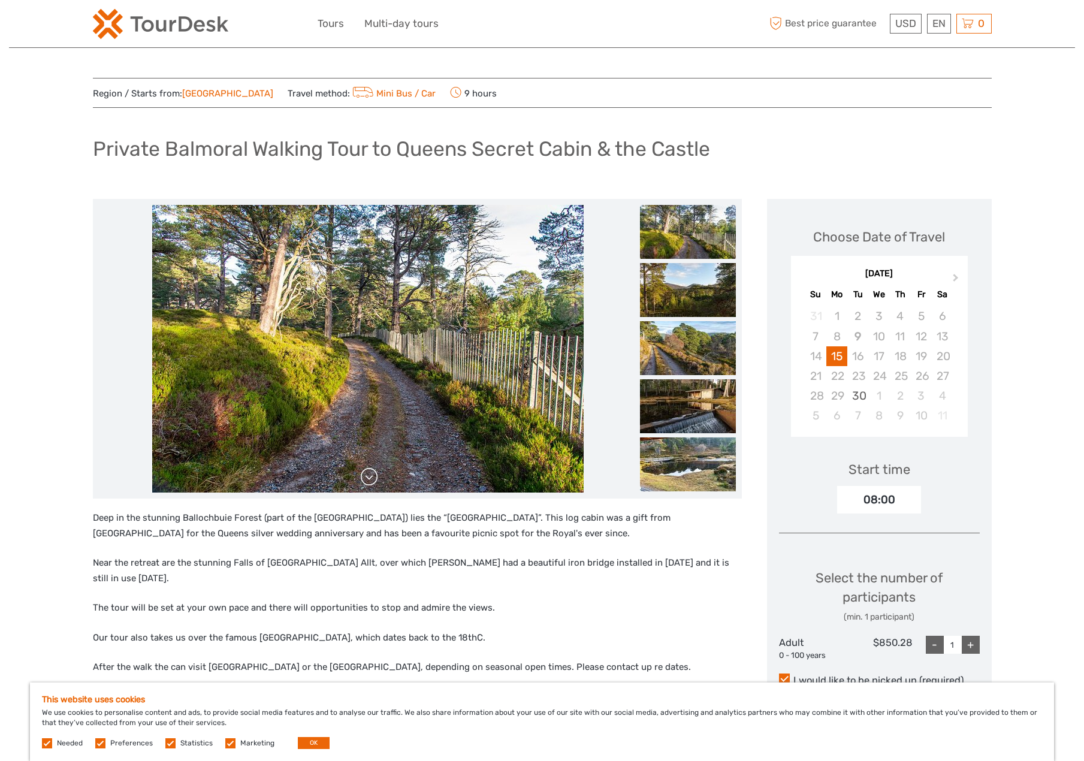
click at [371, 481] on link at bounding box center [369, 476] width 19 height 19
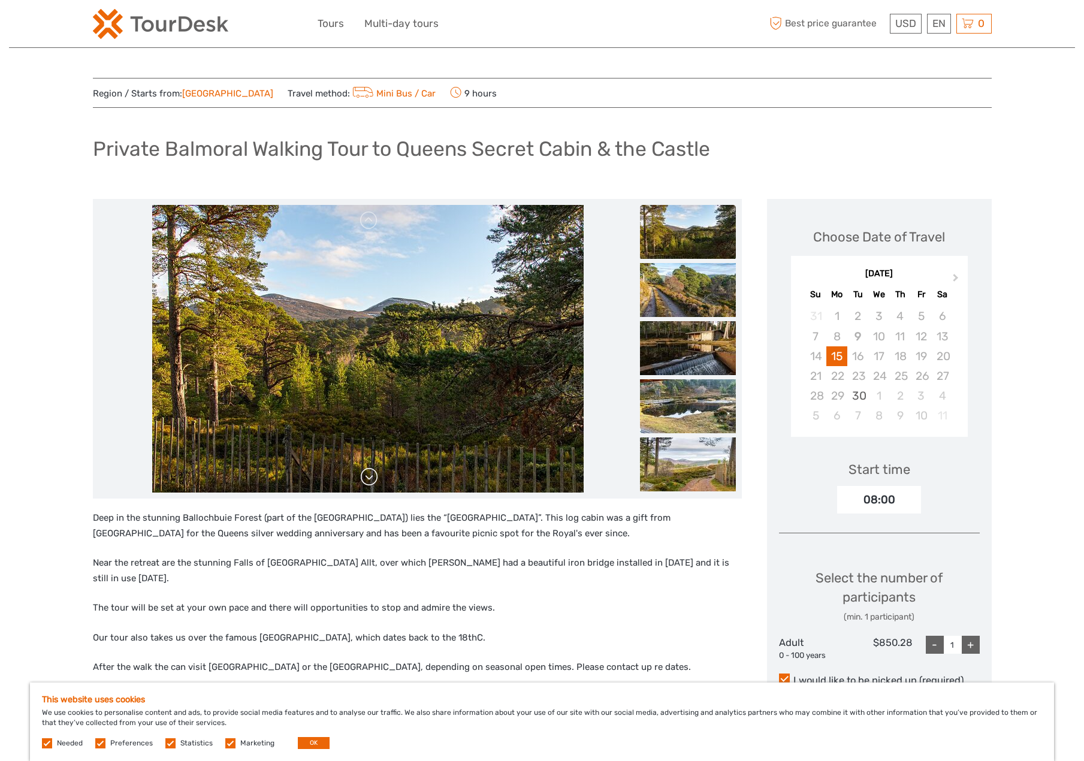
click at [371, 481] on link at bounding box center [369, 476] width 19 height 19
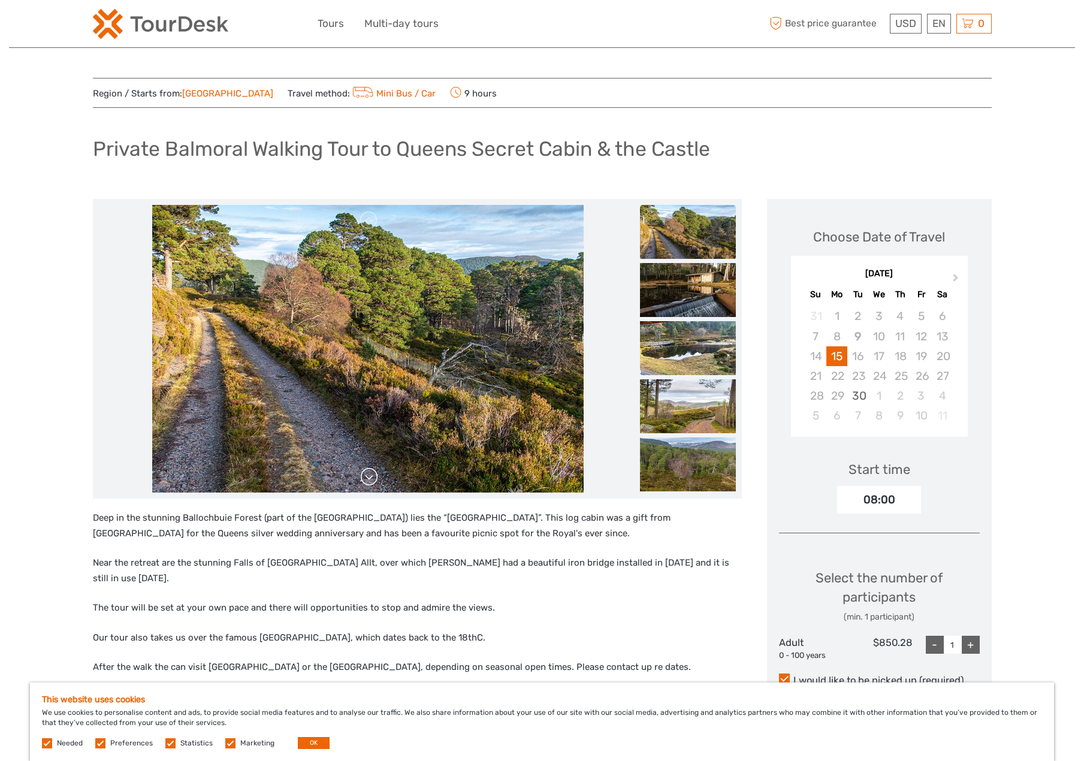
click at [371, 481] on link at bounding box center [369, 476] width 19 height 19
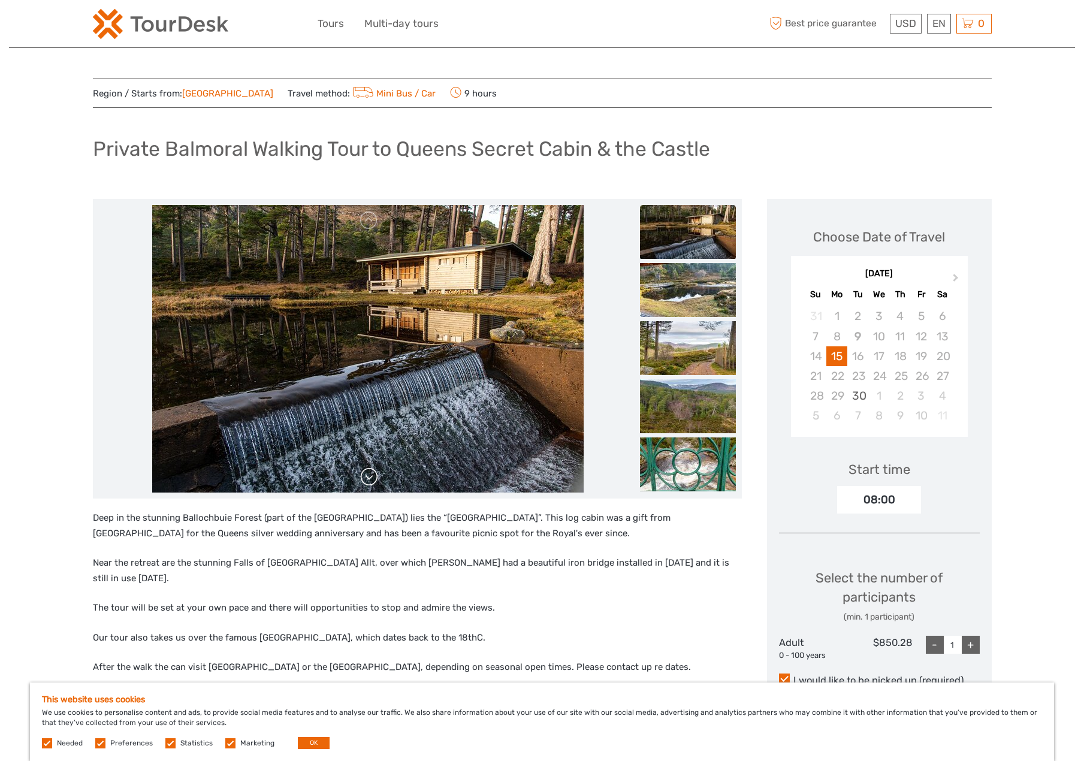
click at [371, 481] on link at bounding box center [369, 476] width 19 height 19
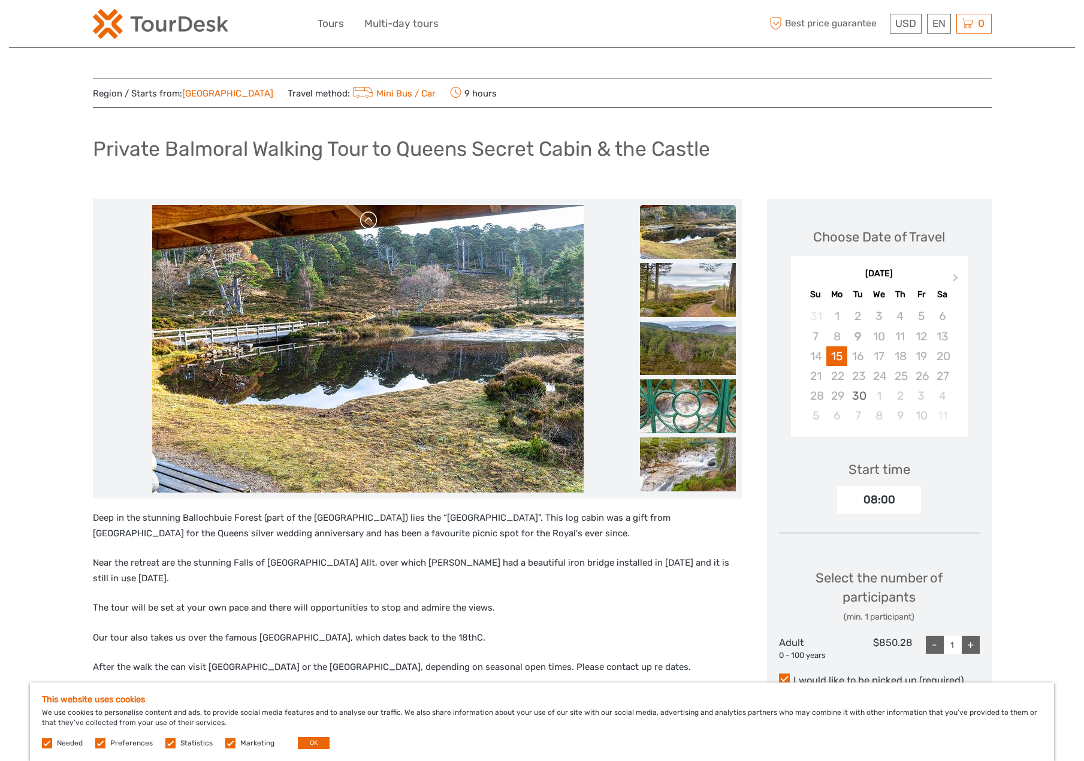
click at [367, 226] on link at bounding box center [369, 220] width 19 height 19
drag, startPoint x: 257, startPoint y: 518, endPoint x: 179, endPoint y: 516, distance: 78.5
click at [179, 516] on p "Deep in the stunning Ballochbuie Forest (part of the [GEOGRAPHIC_DATA]) lies th…" at bounding box center [417, 526] width 649 height 31
copy p "Ballochbuie Fores"
